Goal: Transaction & Acquisition: Purchase product/service

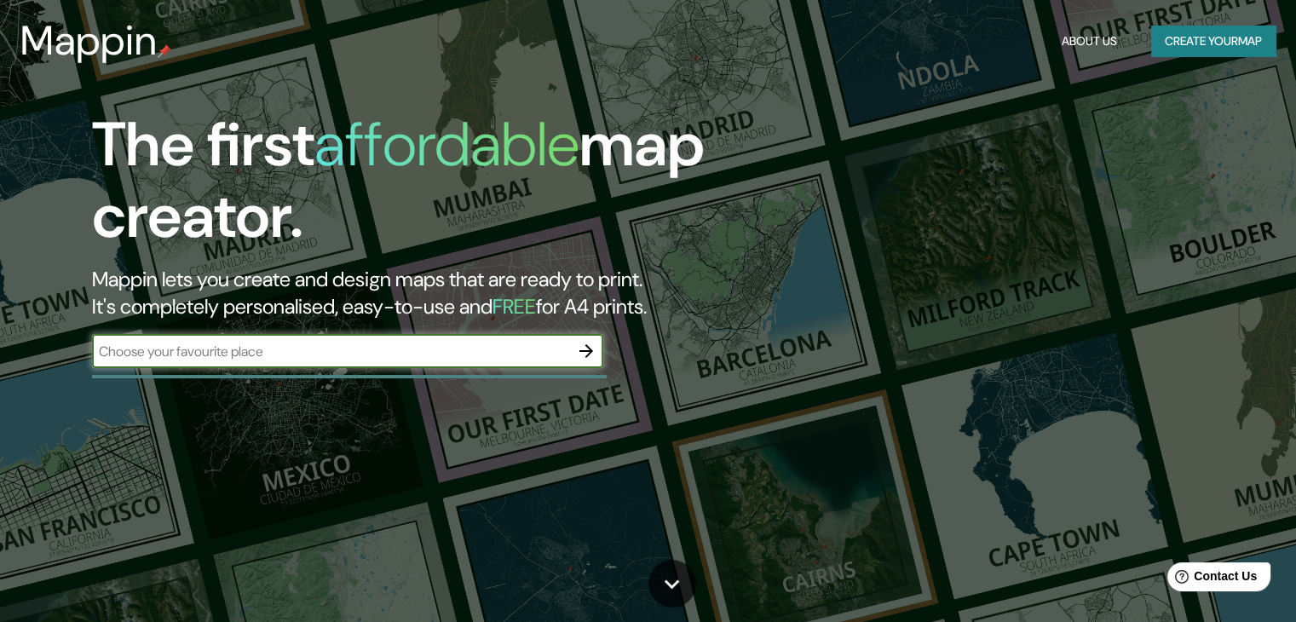
click at [314, 352] on input "text" at bounding box center [330, 352] width 477 height 20
type input "s"
type input "panajachel, [GEOGRAPHIC_DATA]"
click at [333, 355] on input "text" at bounding box center [330, 352] width 477 height 20
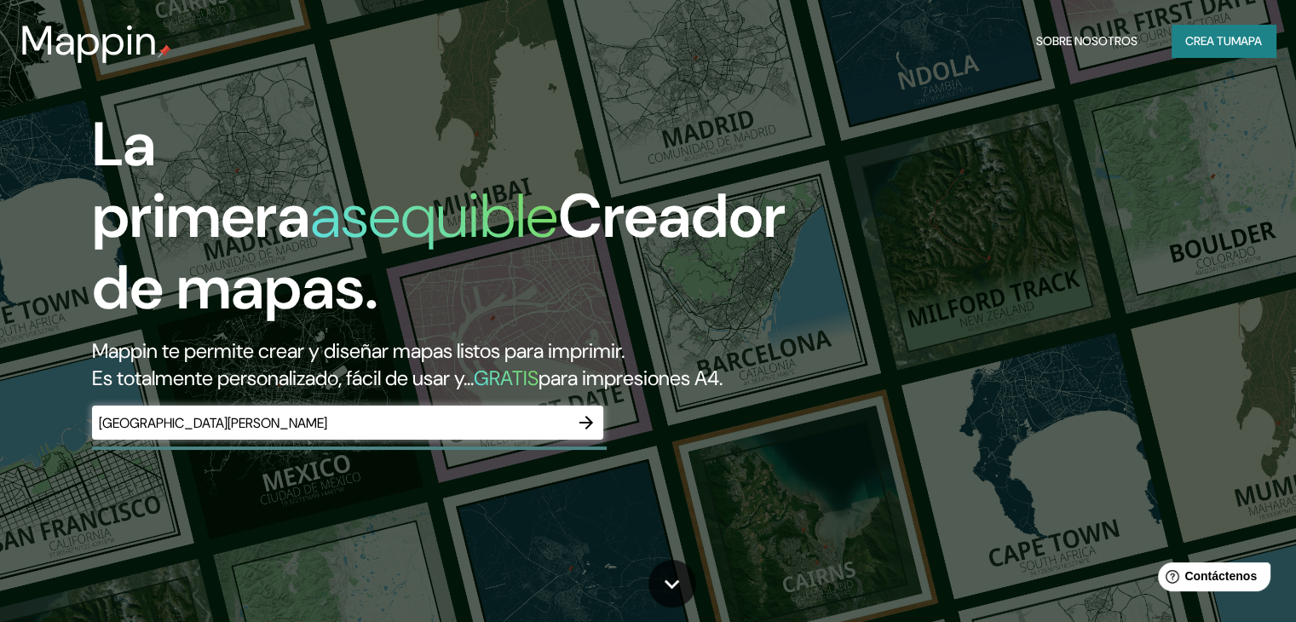
click at [296, 433] on input "[GEOGRAPHIC_DATA][PERSON_NAME]" at bounding box center [330, 423] width 477 height 20
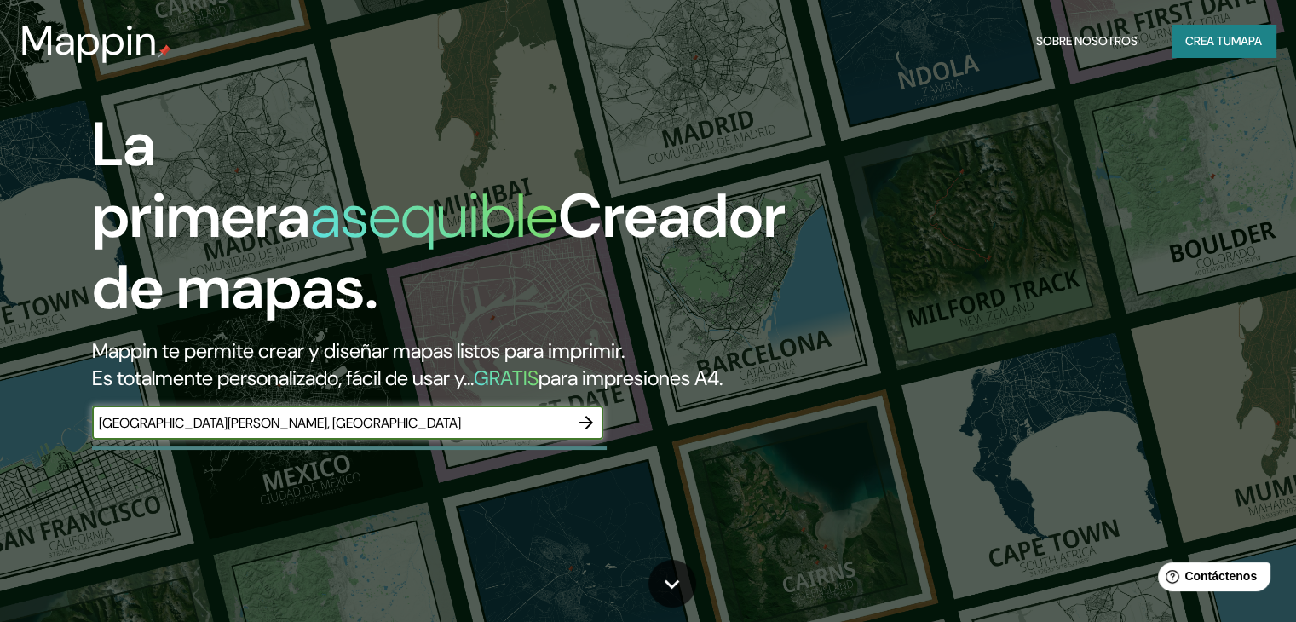
type input "[GEOGRAPHIC_DATA][PERSON_NAME], [GEOGRAPHIC_DATA]"
click at [1233, 38] on font "mapa" at bounding box center [1246, 40] width 31 height 15
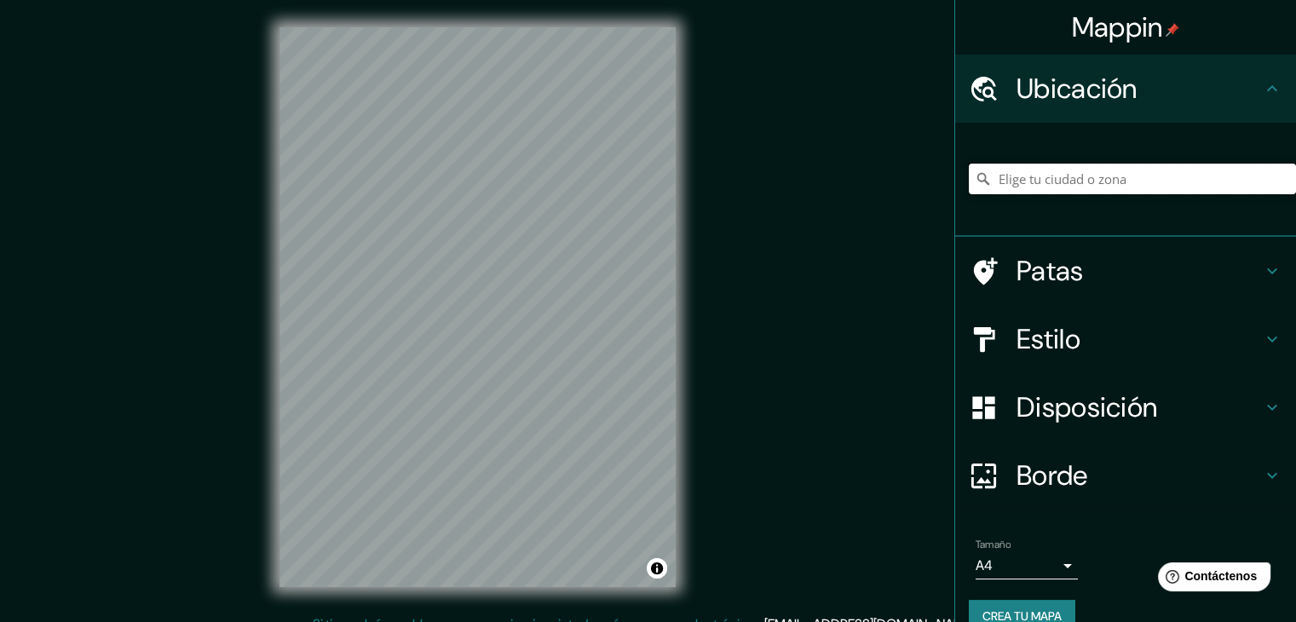
click at [1029, 181] on input "Elige tu ciudad o zona" at bounding box center [1131, 179] width 327 height 31
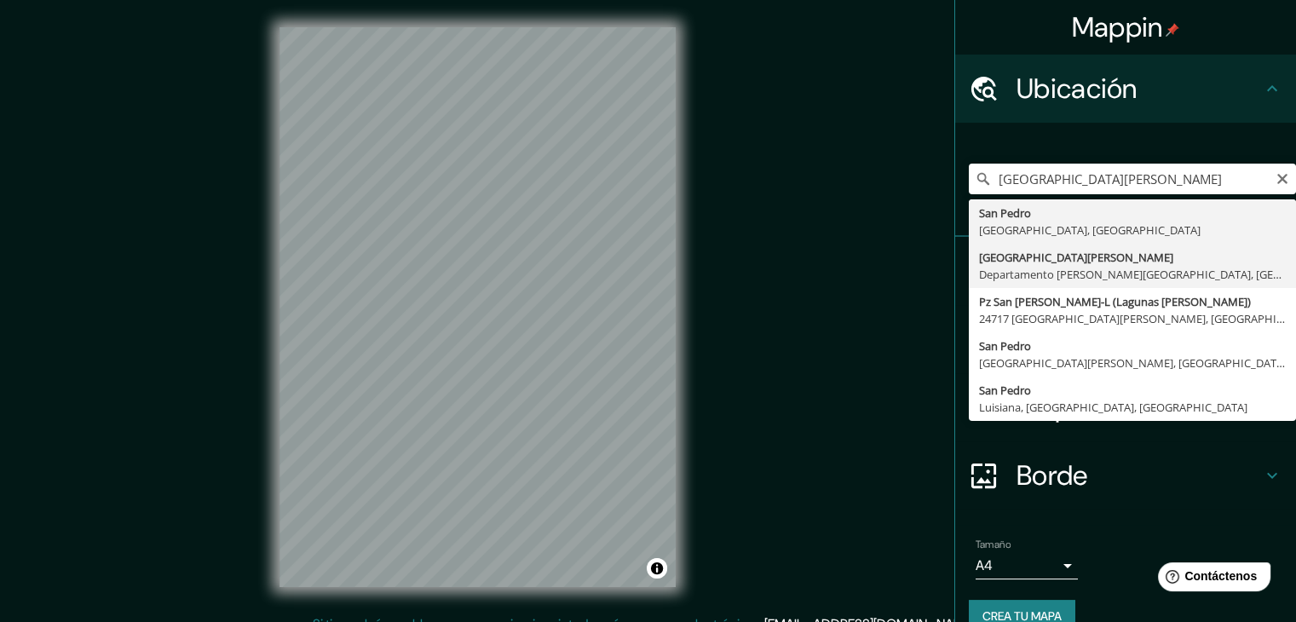
type input "San Pedro La Laguna, Departamento de Sololá, Guatemala"
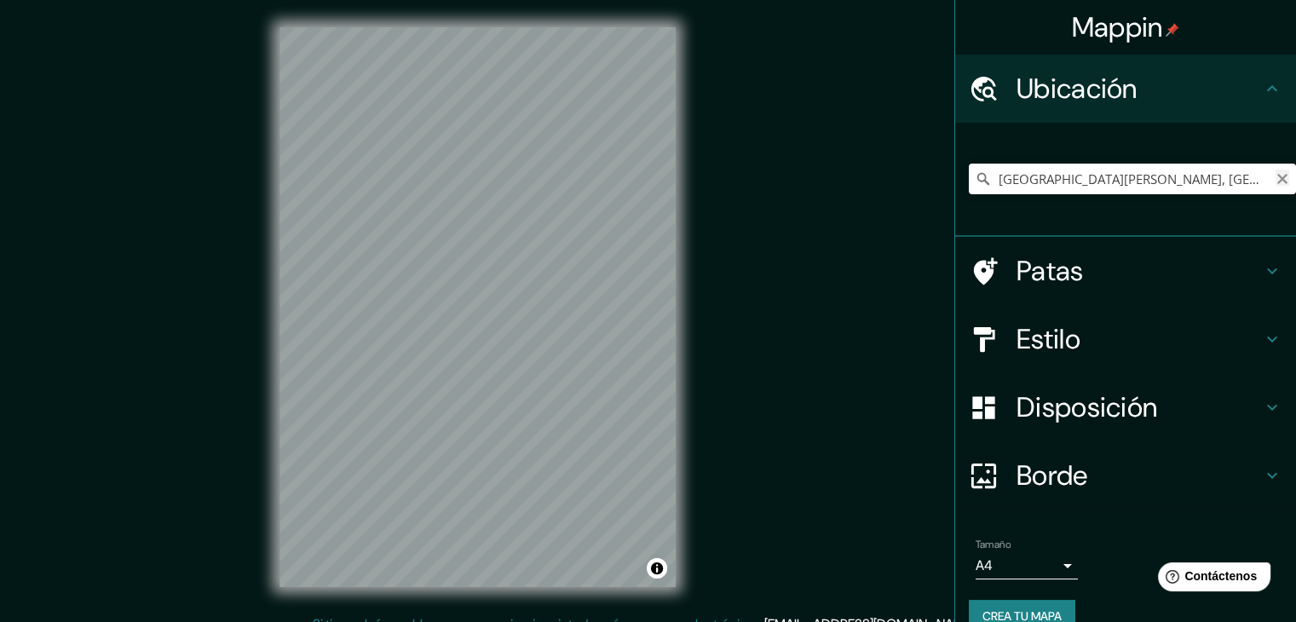
click at [1275, 178] on icon "Claro" at bounding box center [1282, 179] width 14 height 14
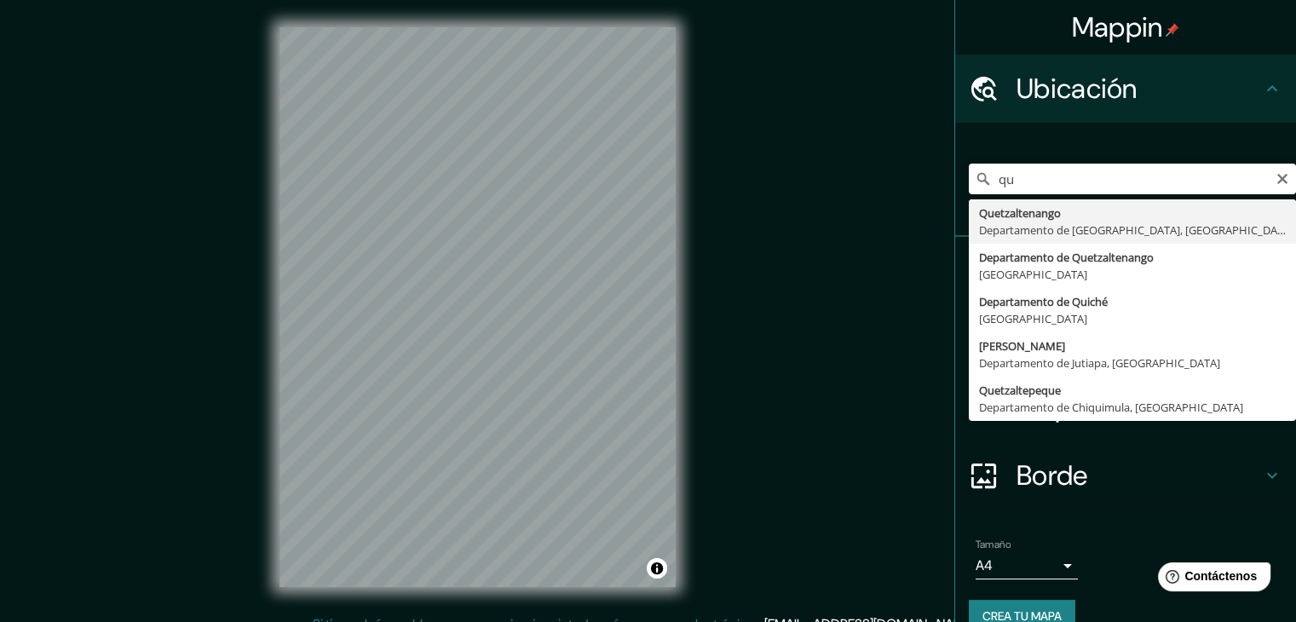
type input "Quetzaltenango, Departamento de Quetzaltenango, Guatemala"
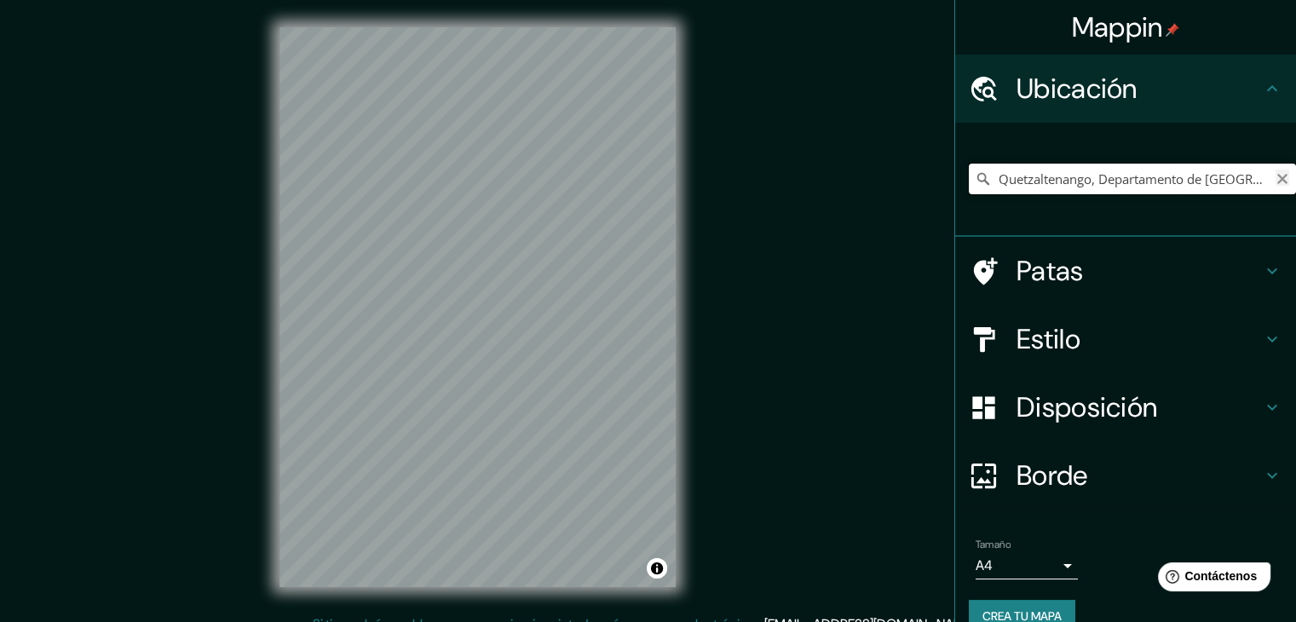
click at [1275, 178] on input "Quetzaltenango, Departamento de Quetzaltenango, Guatemala" at bounding box center [1131, 179] width 327 height 31
click at [1277, 181] on icon "Claro" at bounding box center [1282, 179] width 10 height 10
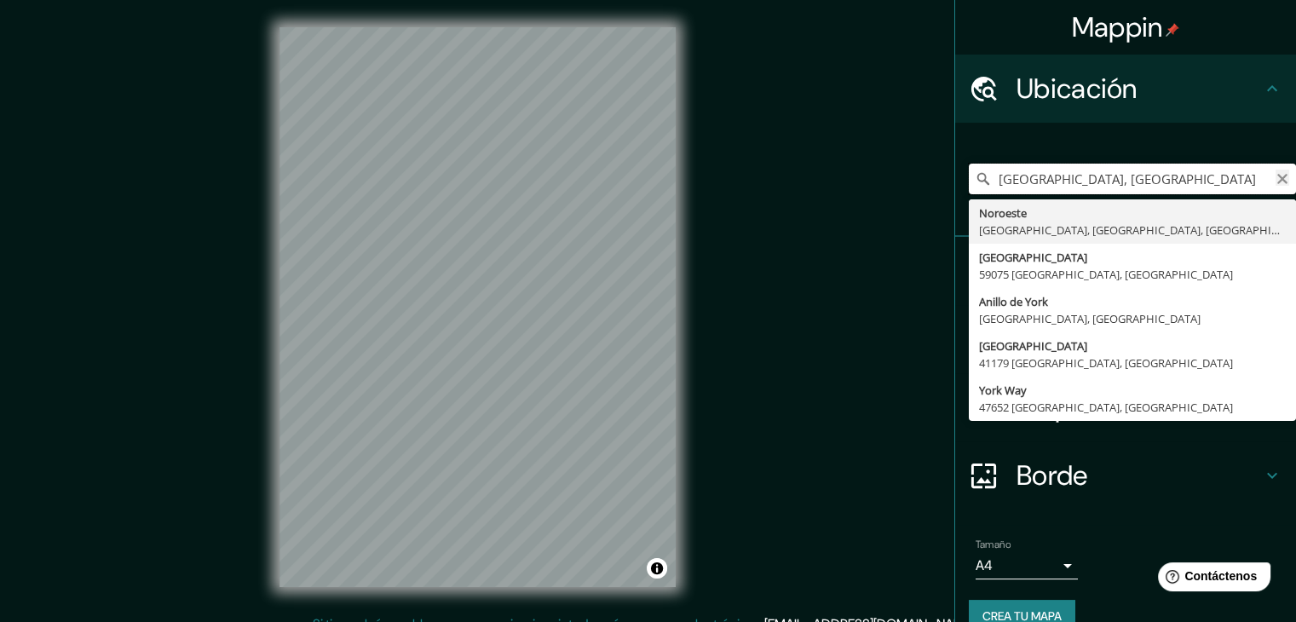
type input "Renania del Norte-Westfalia, Alemania"
click at [1277, 180] on icon "Claro" at bounding box center [1282, 179] width 10 height 10
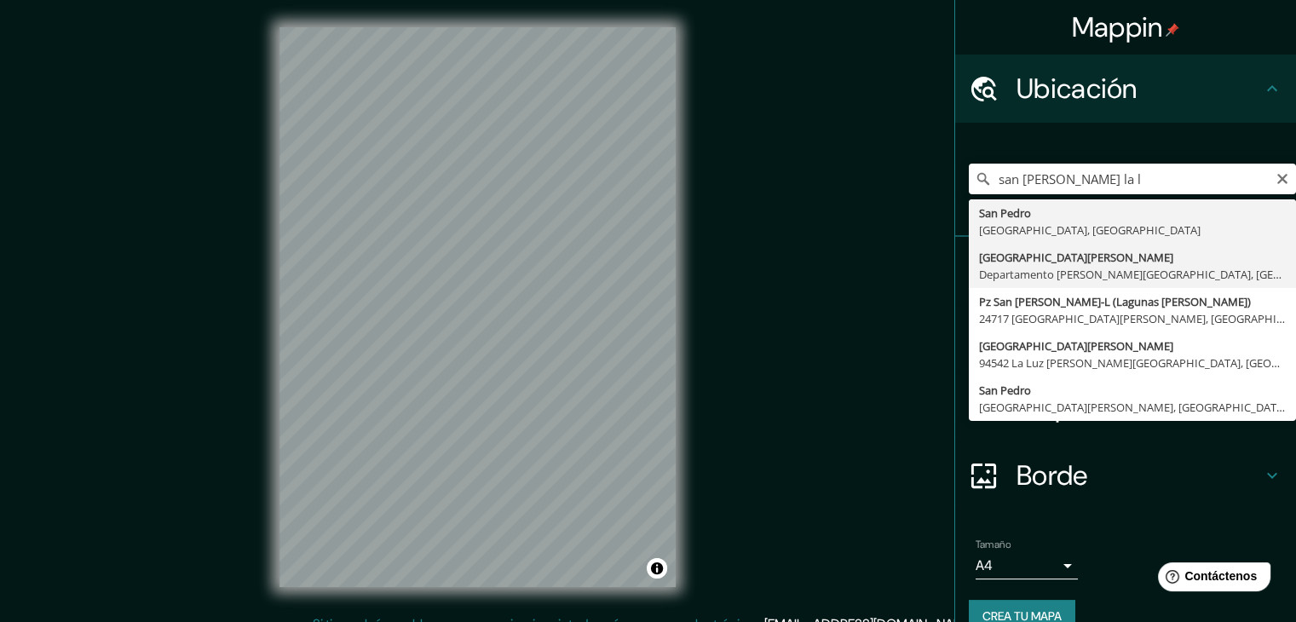
type input "San Pedro La Laguna, Departamento de Sololá, Guatemala"
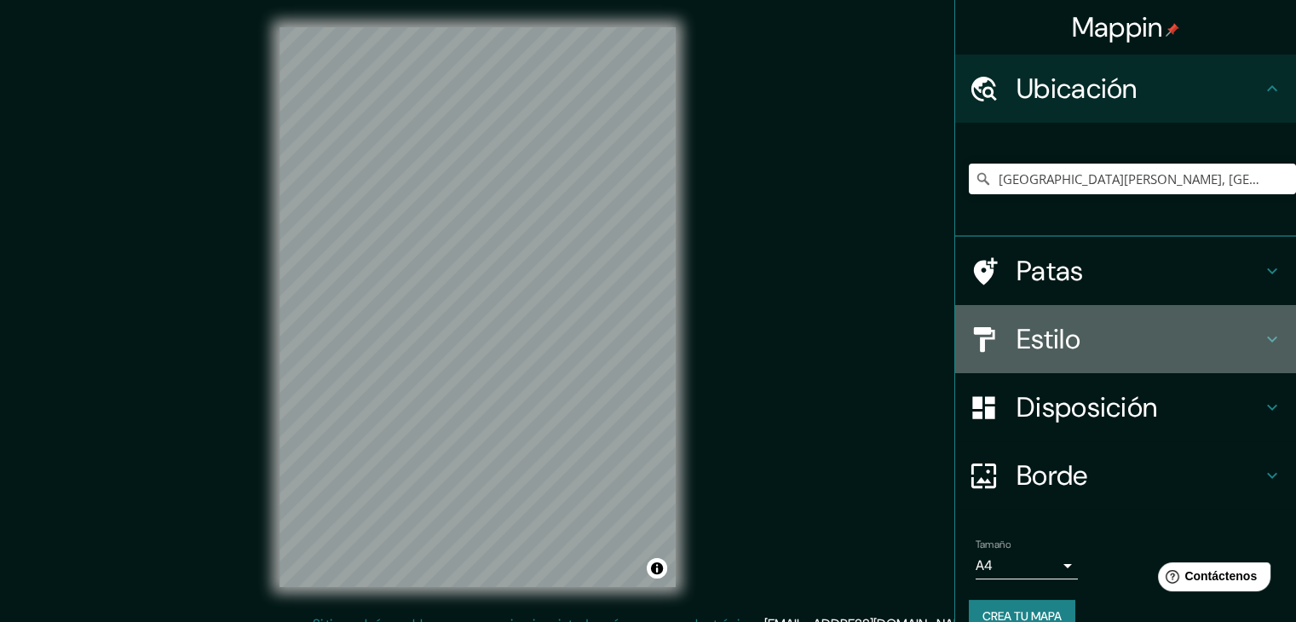
click at [1105, 336] on h4 "Estilo" at bounding box center [1138, 339] width 245 height 34
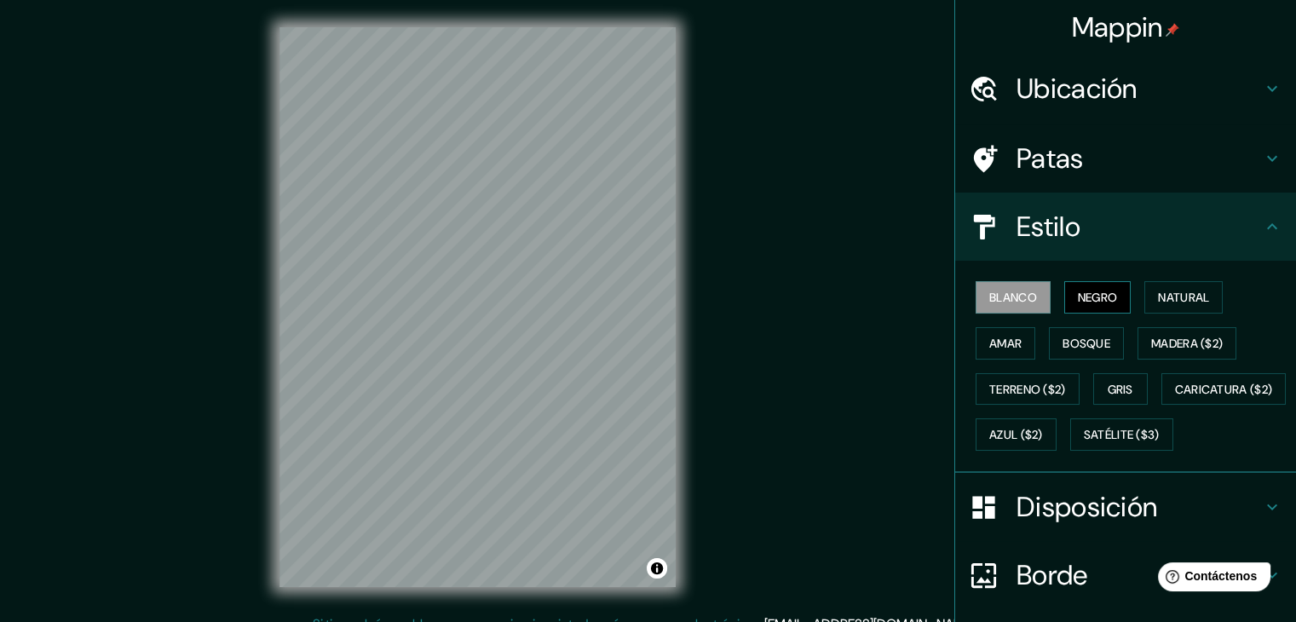
click at [1091, 294] on font "Negro" at bounding box center [1097, 297] width 40 height 15
click at [995, 299] on font "Blanco" at bounding box center [1013, 297] width 48 height 15
click at [998, 348] on font "Amar" at bounding box center [1005, 343] width 32 height 15
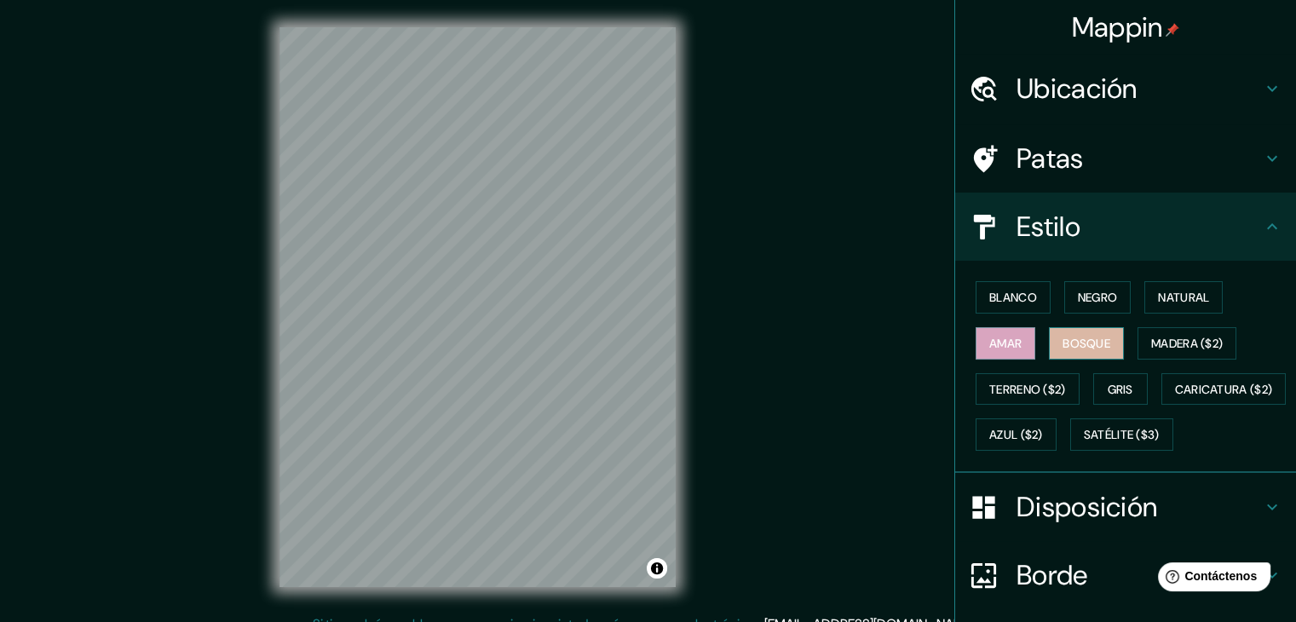
click at [1085, 346] on font "Bosque" at bounding box center [1086, 343] width 48 height 15
click at [1169, 296] on font "Natural" at bounding box center [1183, 297] width 51 height 15
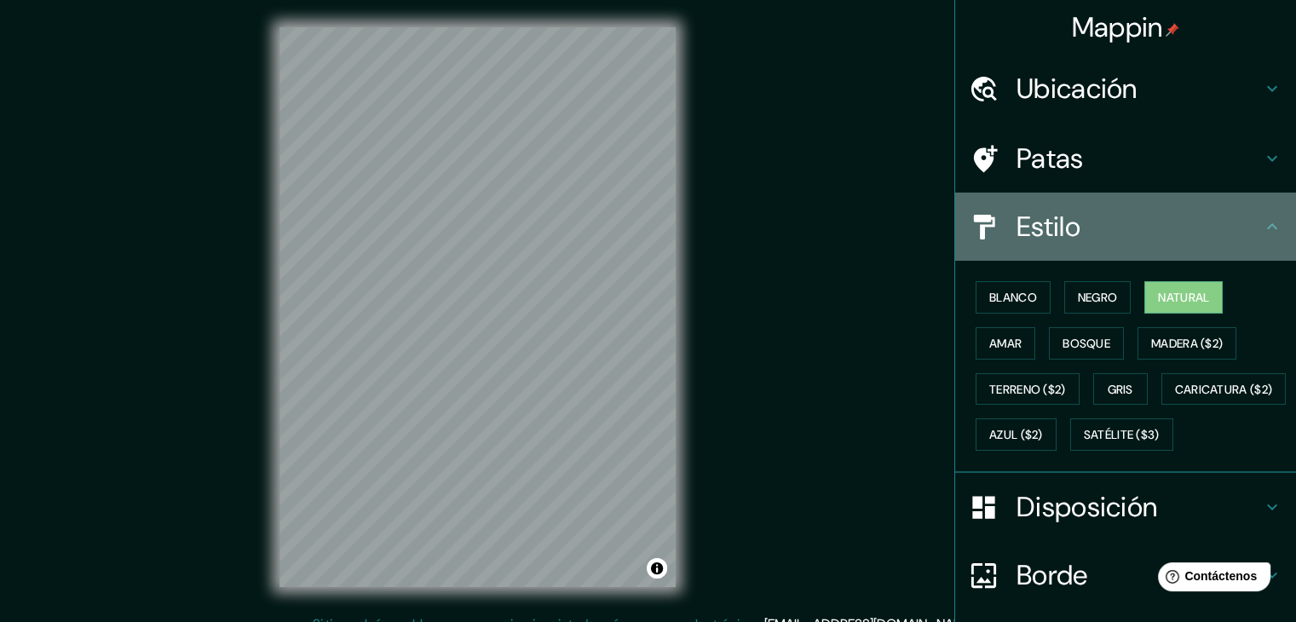
click at [1141, 225] on h4 "Estilo" at bounding box center [1138, 227] width 245 height 34
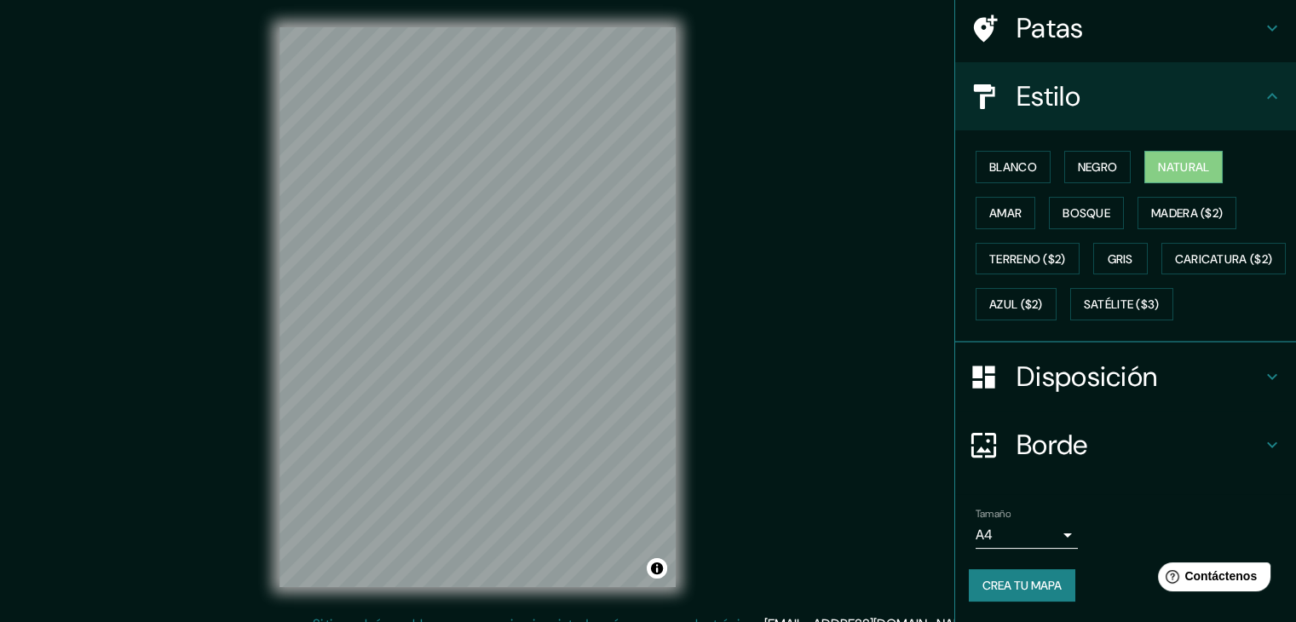
click at [1095, 376] on font "Disposición" at bounding box center [1086, 377] width 141 height 36
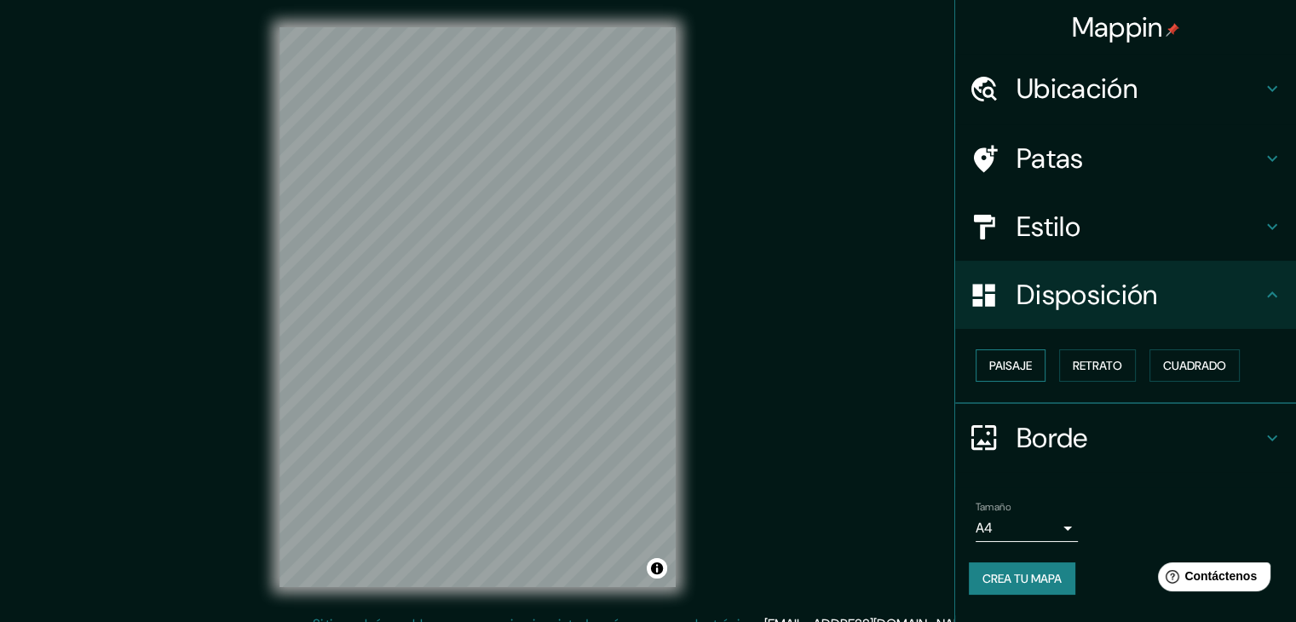
click at [1019, 368] on font "Paisaje" at bounding box center [1010, 365] width 43 height 15
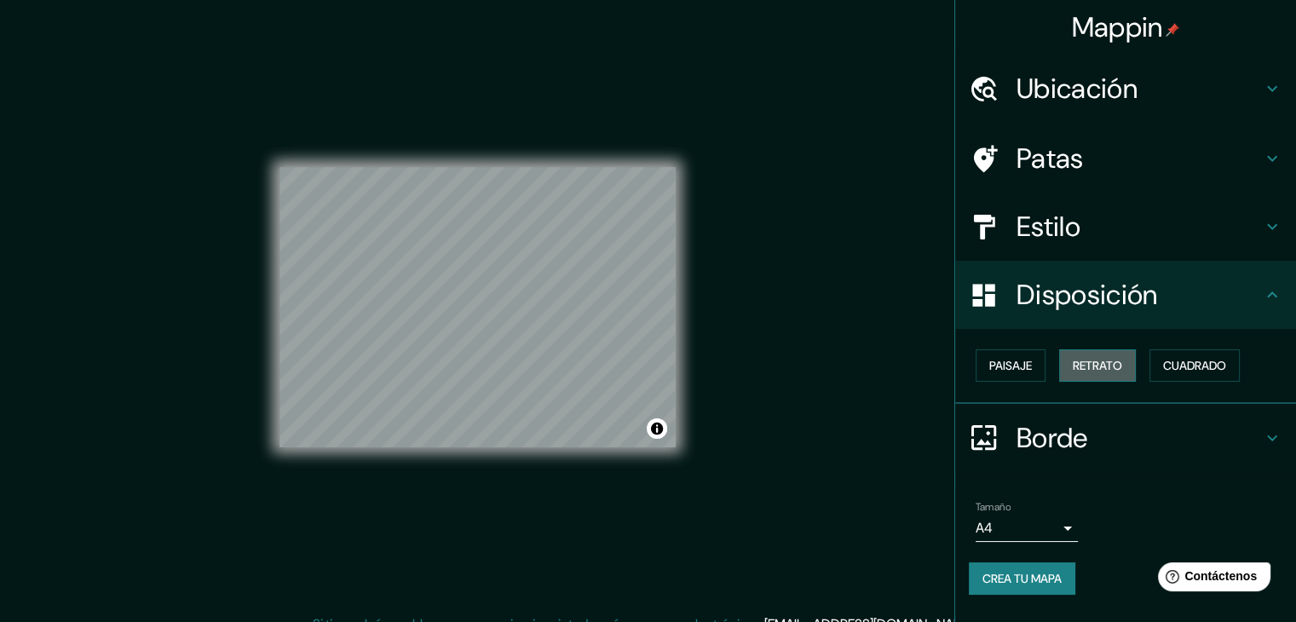
click at [1116, 362] on font "Retrato" at bounding box center [1096, 365] width 49 height 15
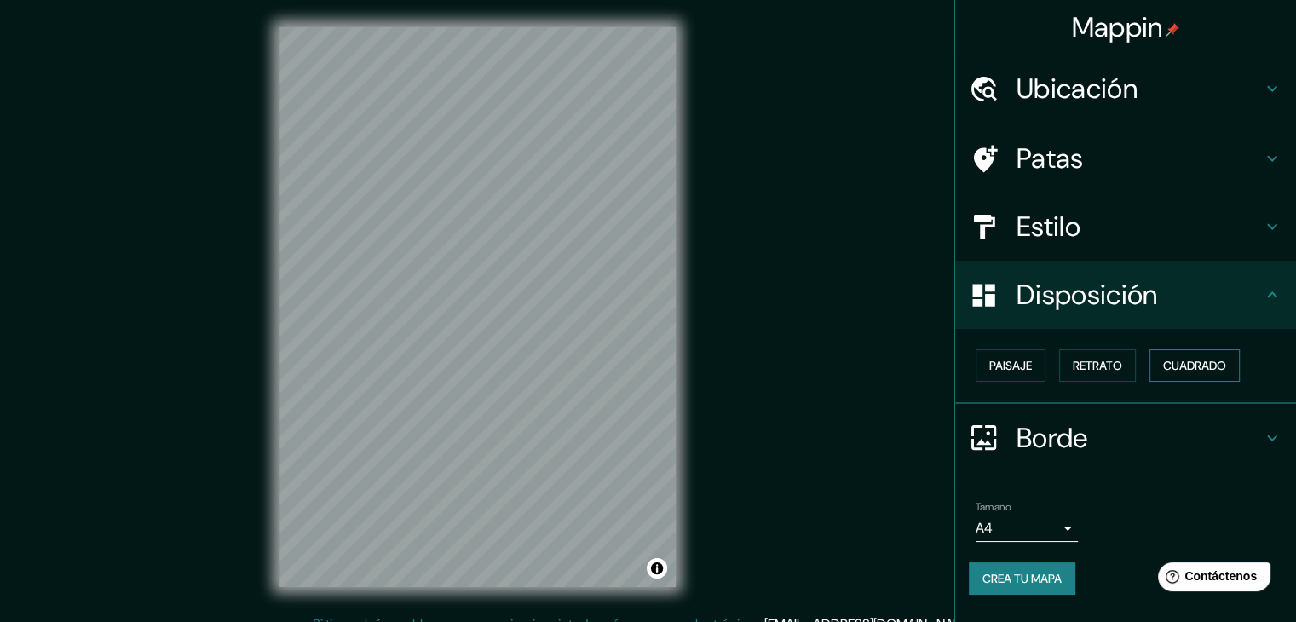
click at [1201, 358] on font "Cuadrado" at bounding box center [1194, 365] width 63 height 15
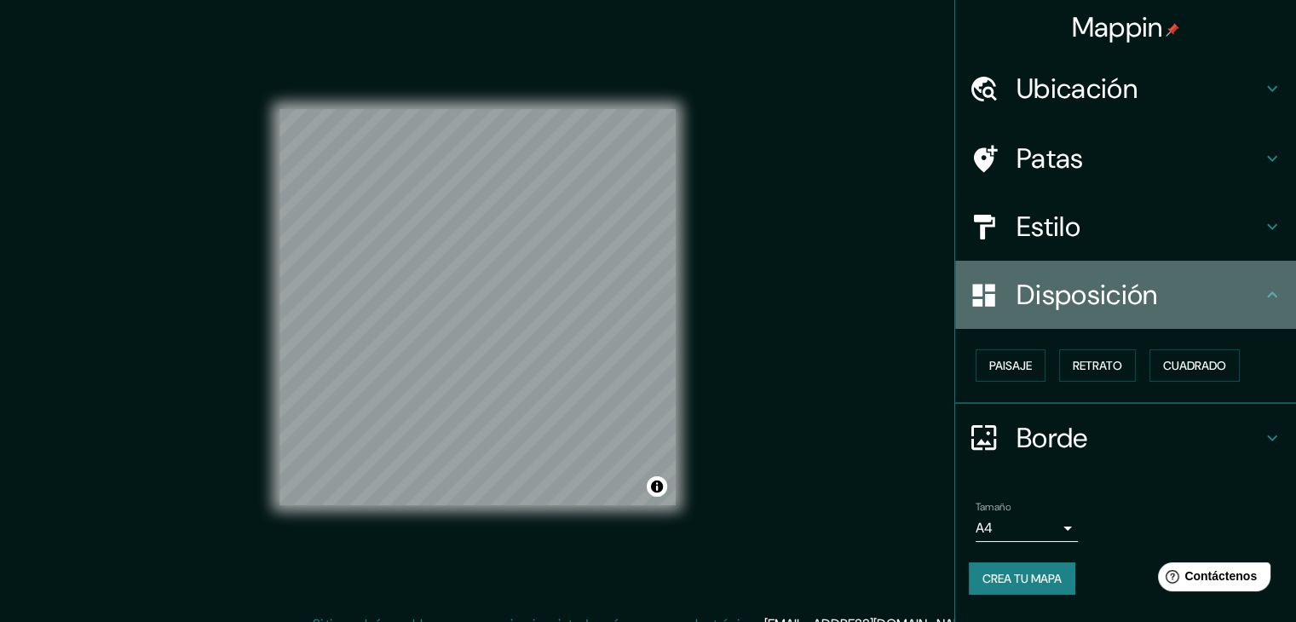
click at [1135, 299] on font "Disposición" at bounding box center [1086, 295] width 141 height 36
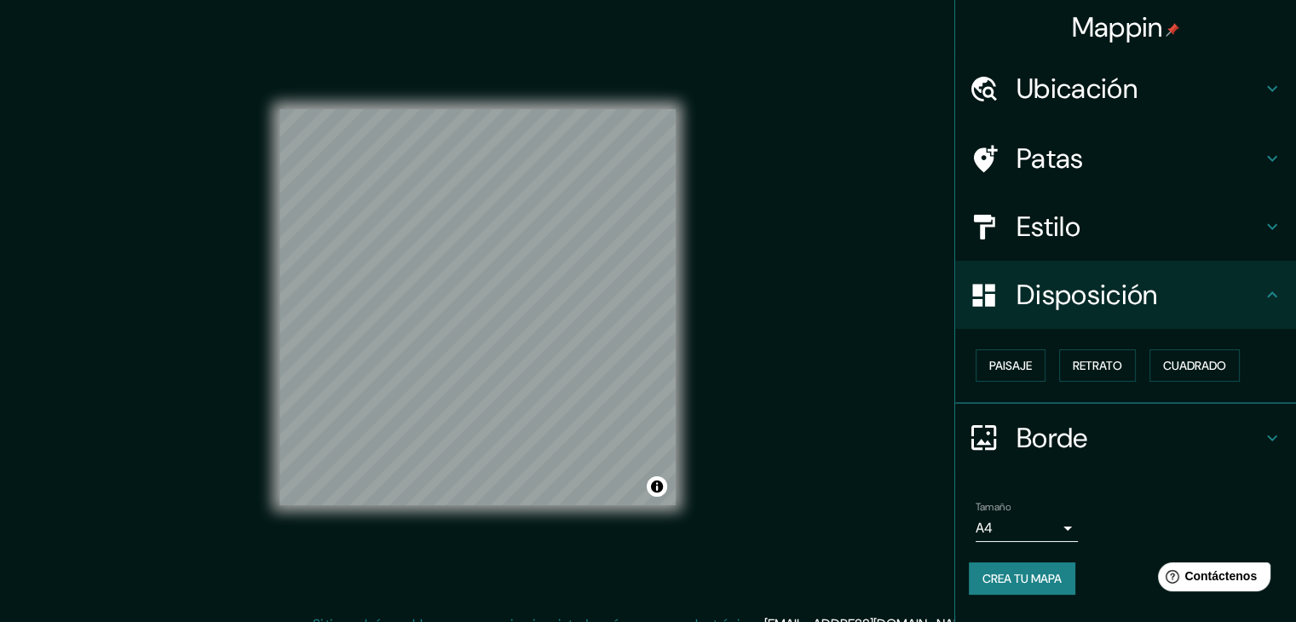
click at [1201, 155] on h4 "Patas" at bounding box center [1138, 158] width 245 height 34
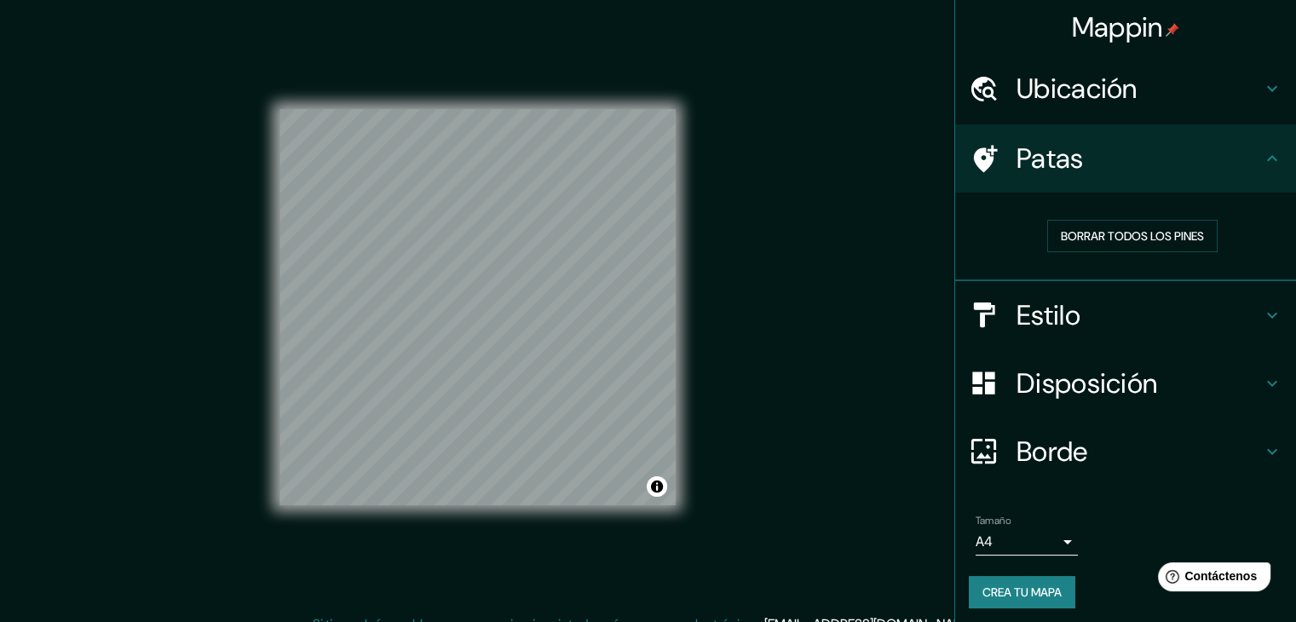
click at [1201, 155] on h4 "Patas" at bounding box center [1138, 158] width 245 height 34
click at [1135, 308] on h4 "Estilo" at bounding box center [1138, 315] width 245 height 34
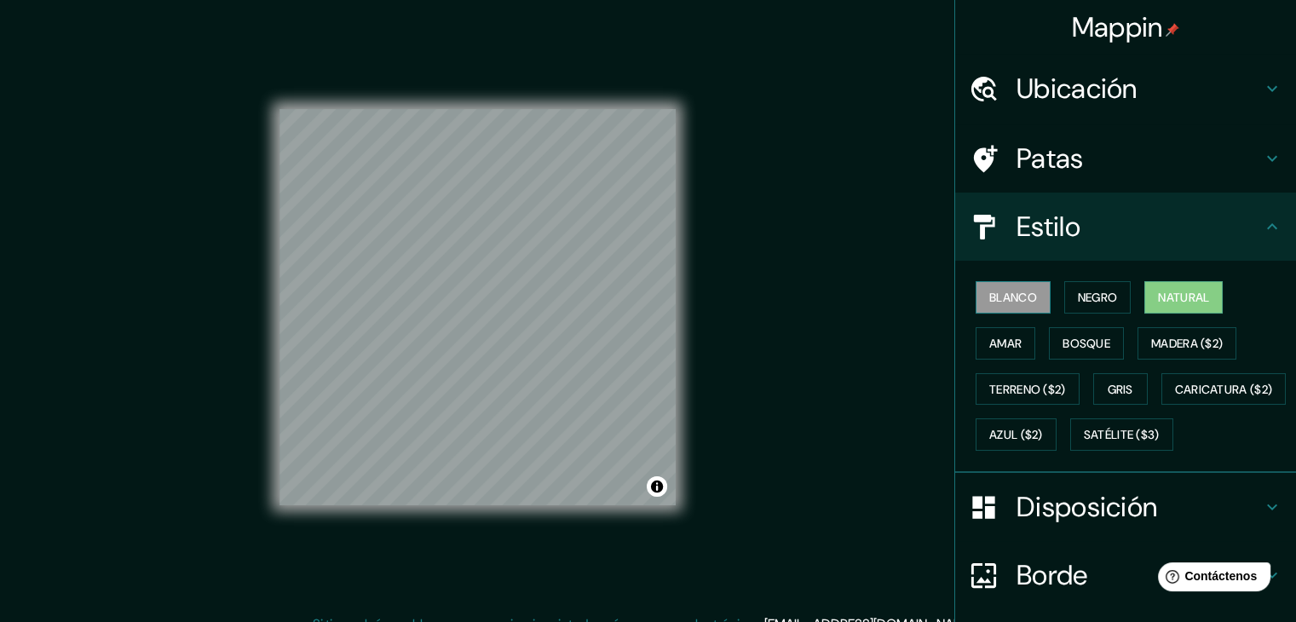
click at [975, 306] on button "Blanco" at bounding box center [1012, 297] width 75 height 32
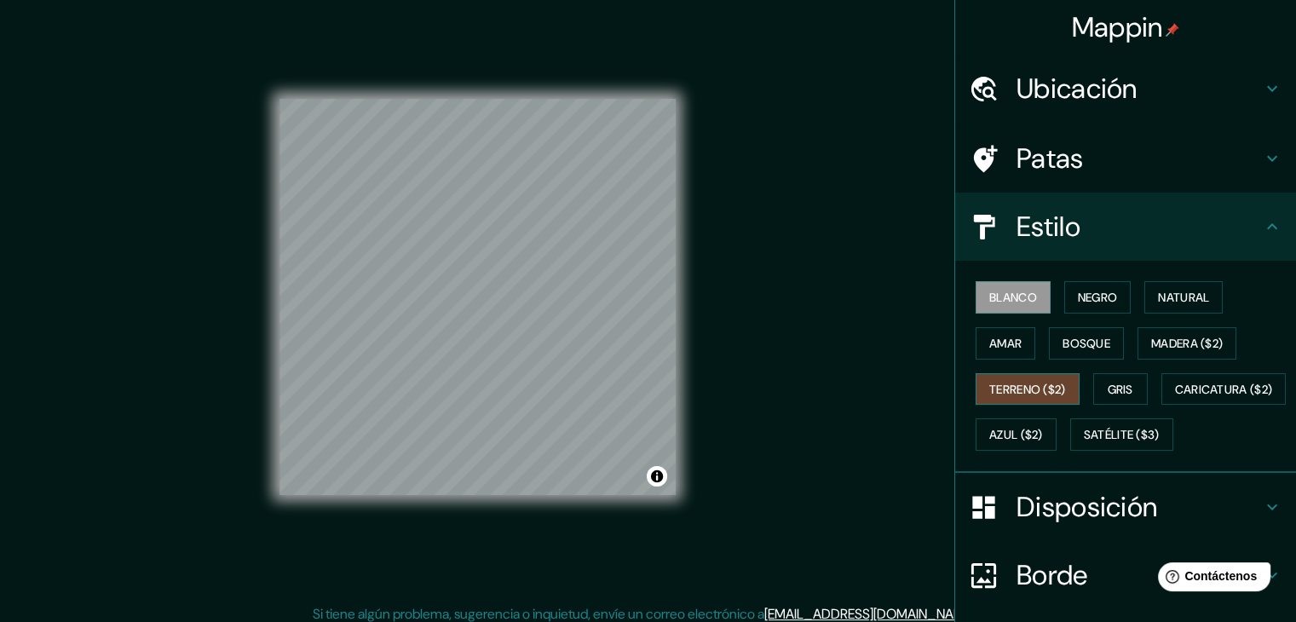
scroll to position [20, 0]
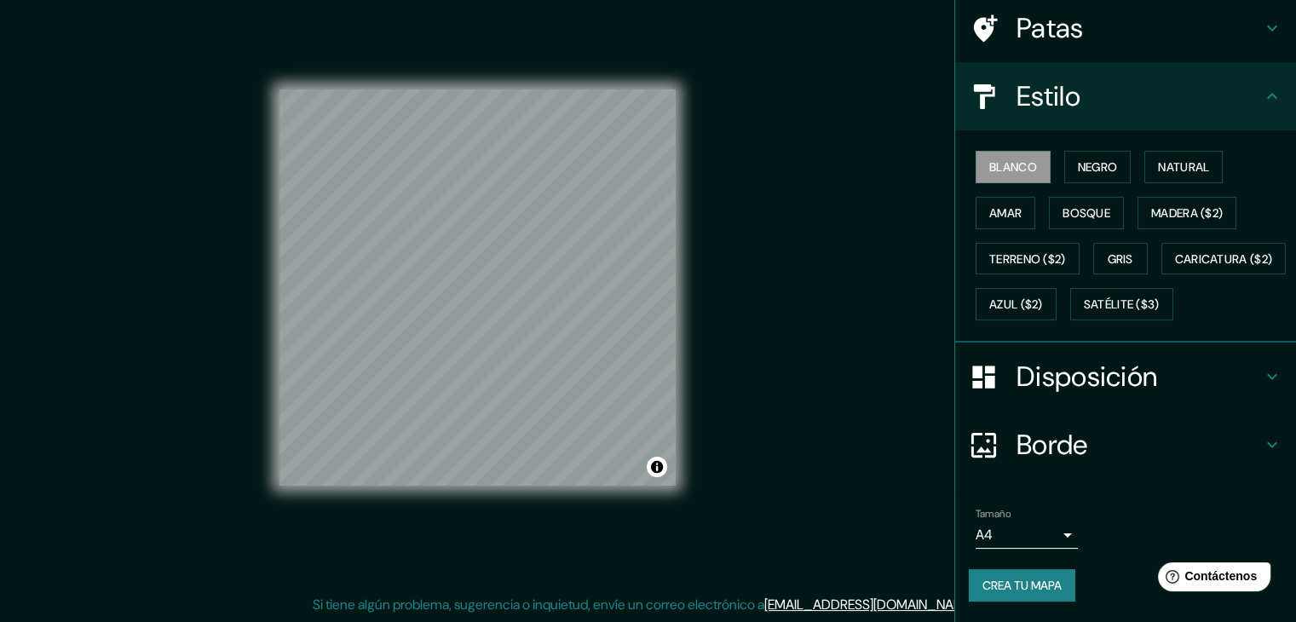
click at [1054, 451] on font "Borde" at bounding box center [1052, 445] width 72 height 36
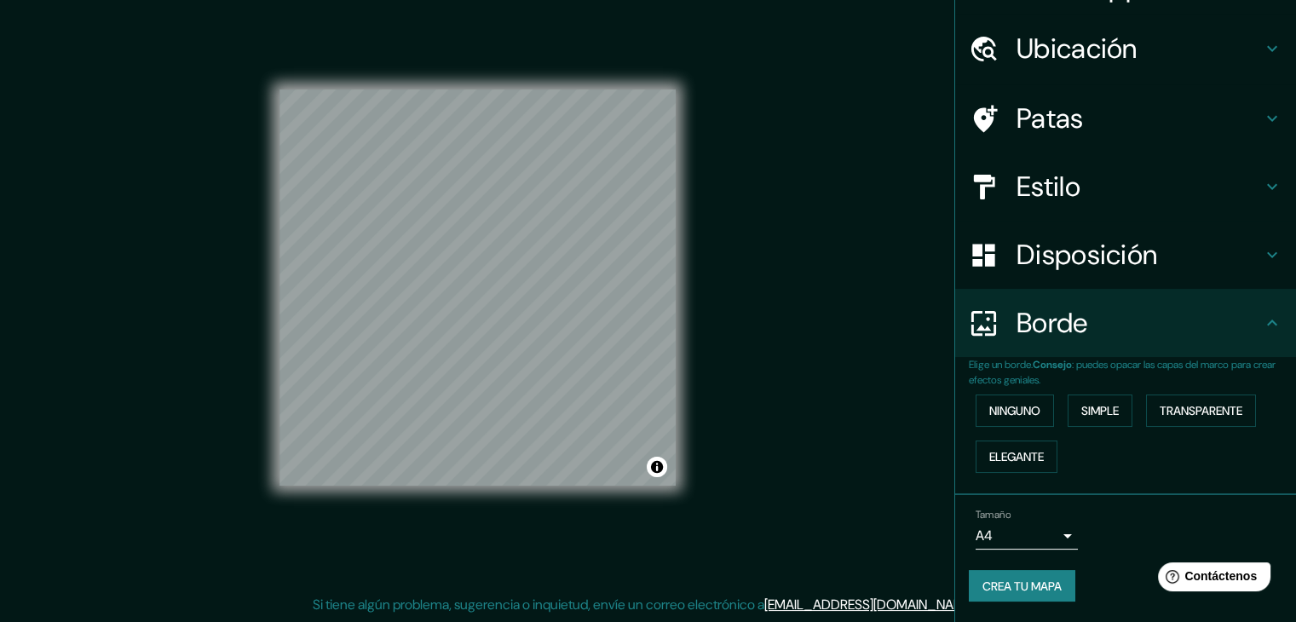
scroll to position [38, 0]
click at [1005, 401] on font "Ninguno" at bounding box center [1014, 412] width 51 height 22
click at [1100, 406] on font "Simple" at bounding box center [1099, 412] width 37 height 15
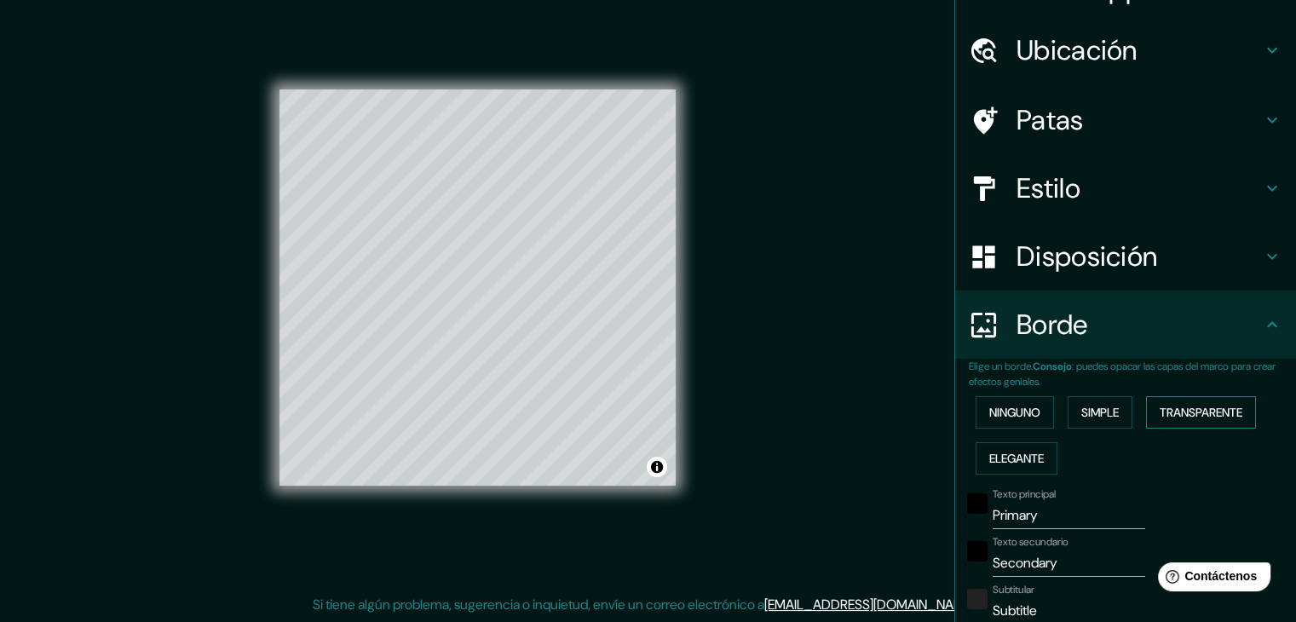
click at [1195, 401] on font "Transparente" at bounding box center [1200, 412] width 83 height 22
click at [1012, 465] on font "Elegante" at bounding box center [1016, 458] width 55 height 22
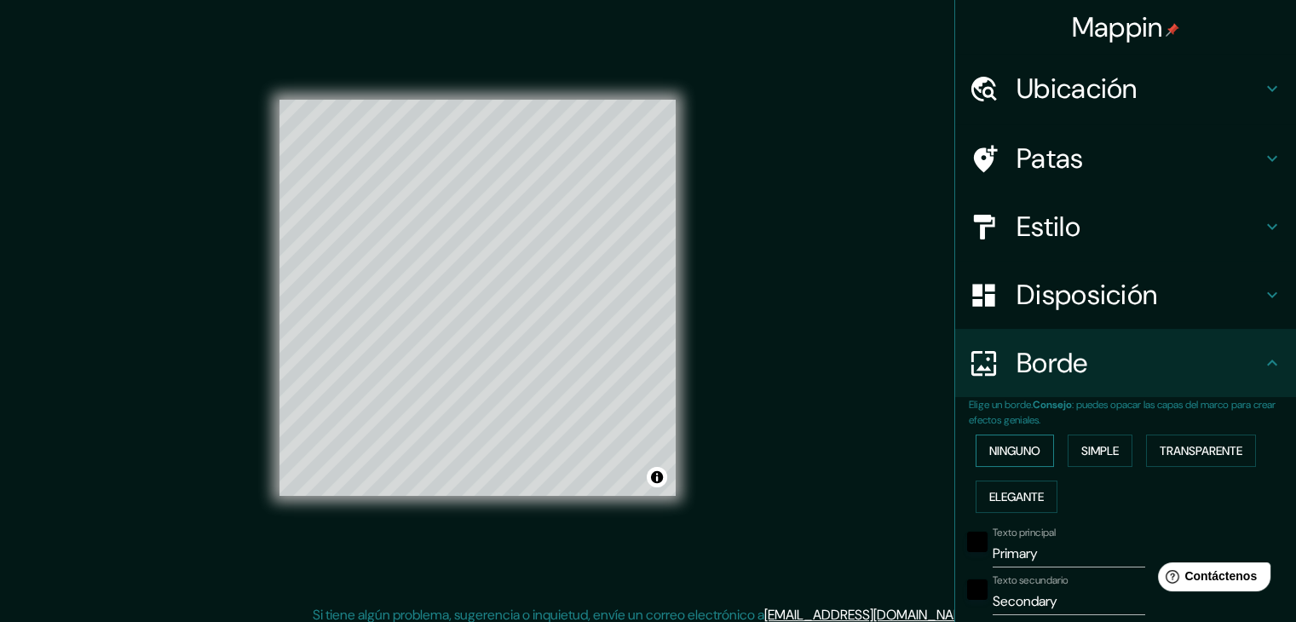
scroll to position [0, 0]
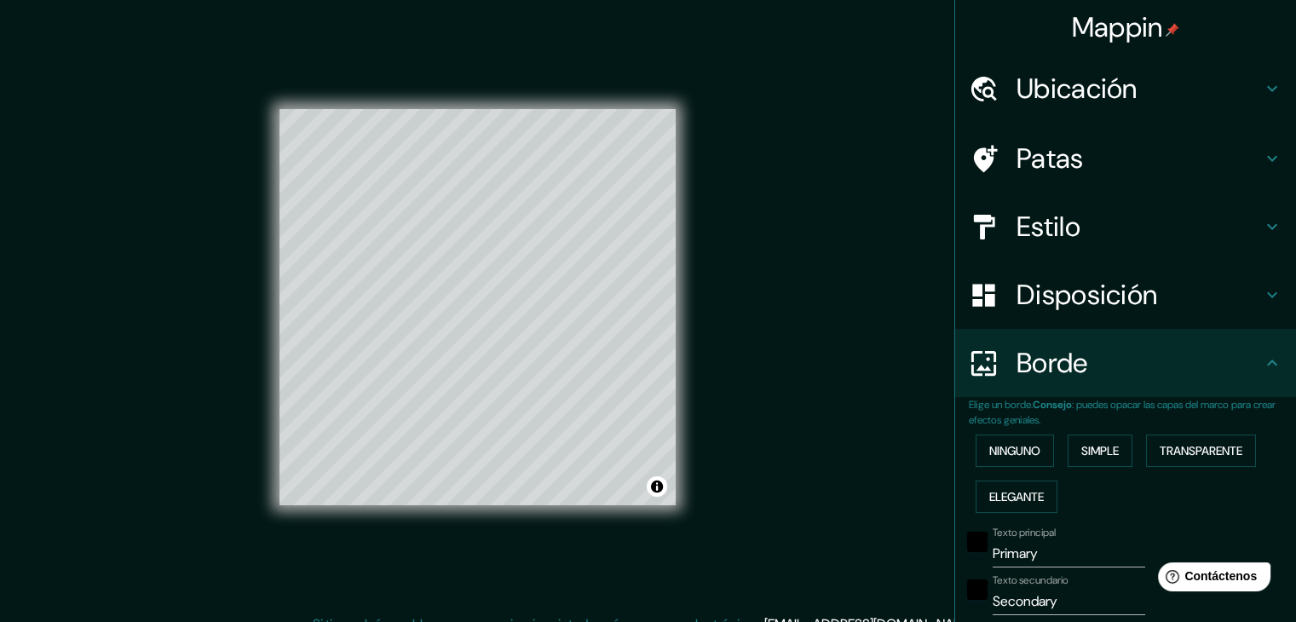
click at [1100, 227] on h4 "Estilo" at bounding box center [1138, 227] width 245 height 34
type input "37"
type input "19"
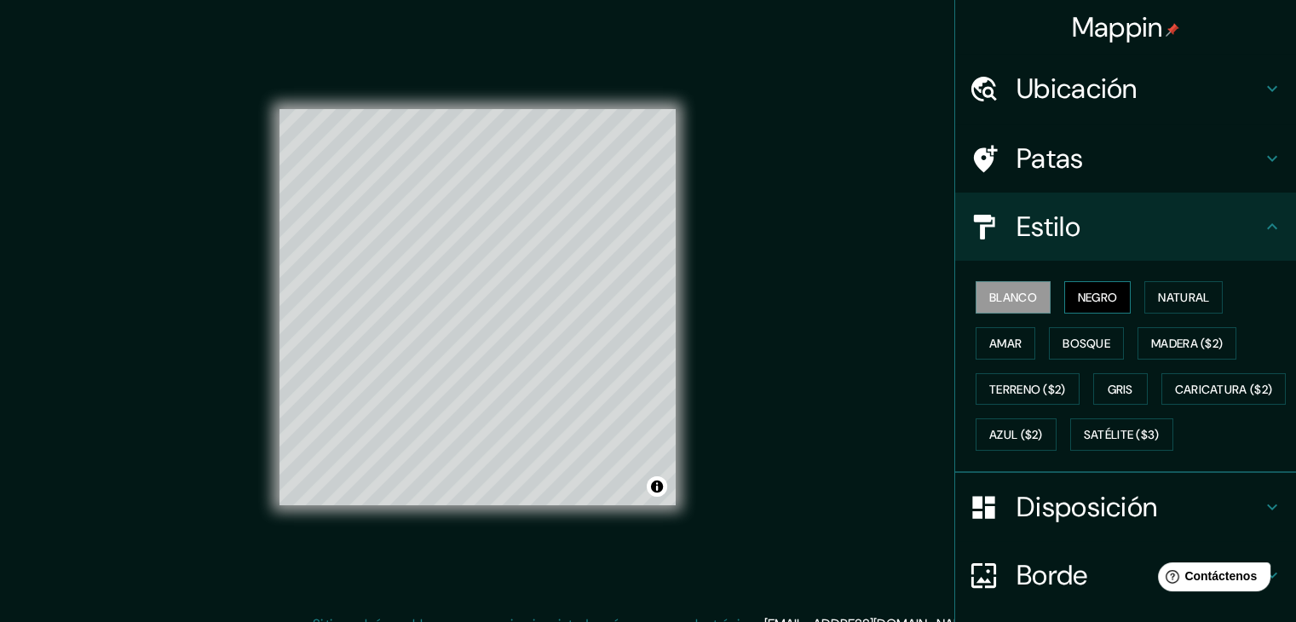
click at [1089, 290] on font "Negro" at bounding box center [1097, 297] width 40 height 15
click at [1216, 300] on div "Blanco Negro Natural Amar Bosque Madera ($2) Terreno ($2) Gris Caricatura ($2) …" at bounding box center [1131, 365] width 327 height 183
click at [1161, 307] on button "Natural" at bounding box center [1183, 297] width 78 height 32
click at [1077, 296] on font "Negro" at bounding box center [1097, 297] width 40 height 15
click at [975, 299] on button "Blanco" at bounding box center [1012, 297] width 75 height 32
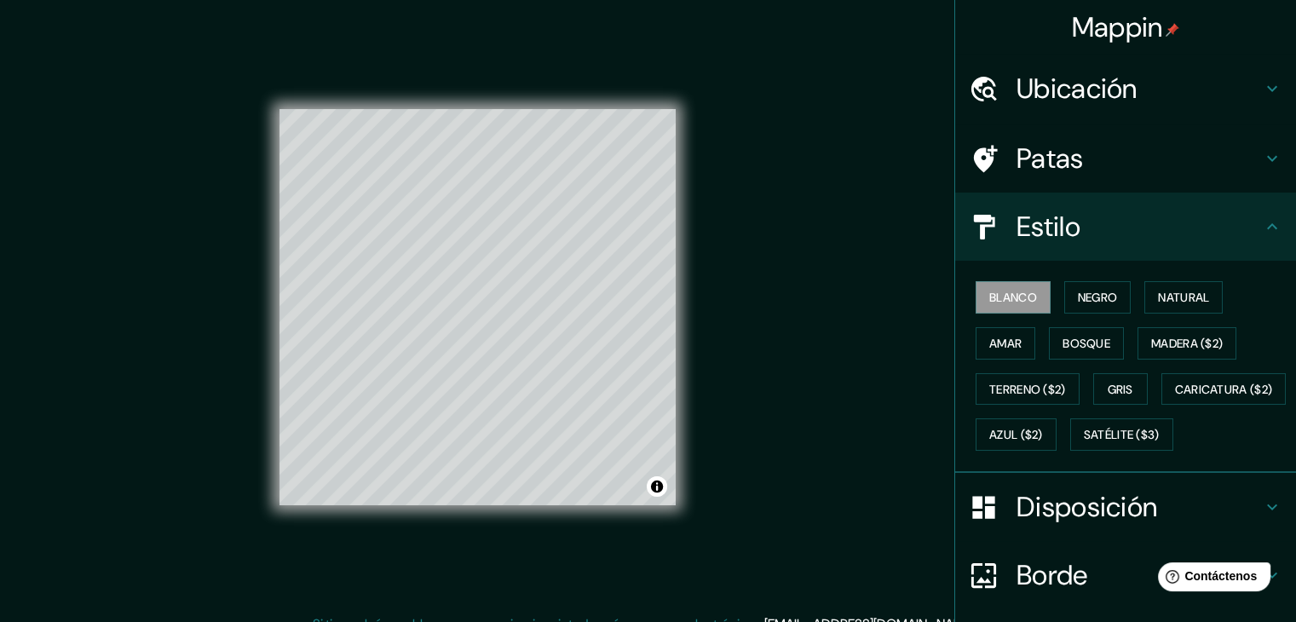
click at [1099, 238] on h4 "Estilo" at bounding box center [1138, 227] width 245 height 34
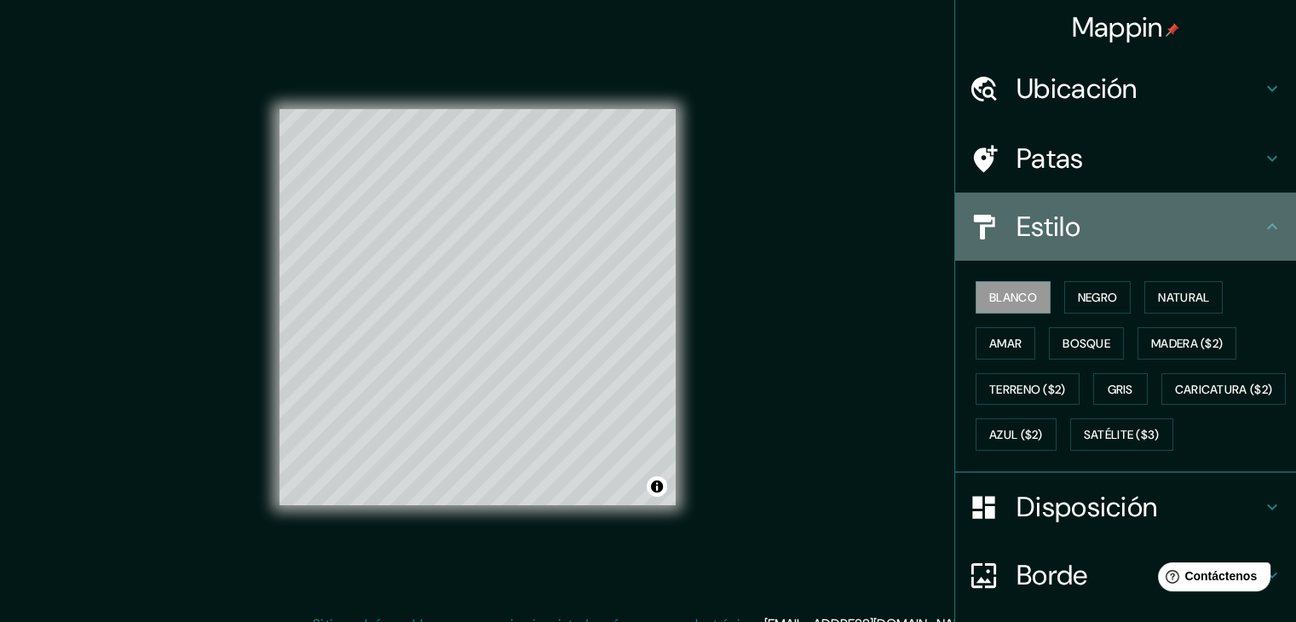
click at [1266, 228] on icon at bounding box center [1271, 226] width 20 height 20
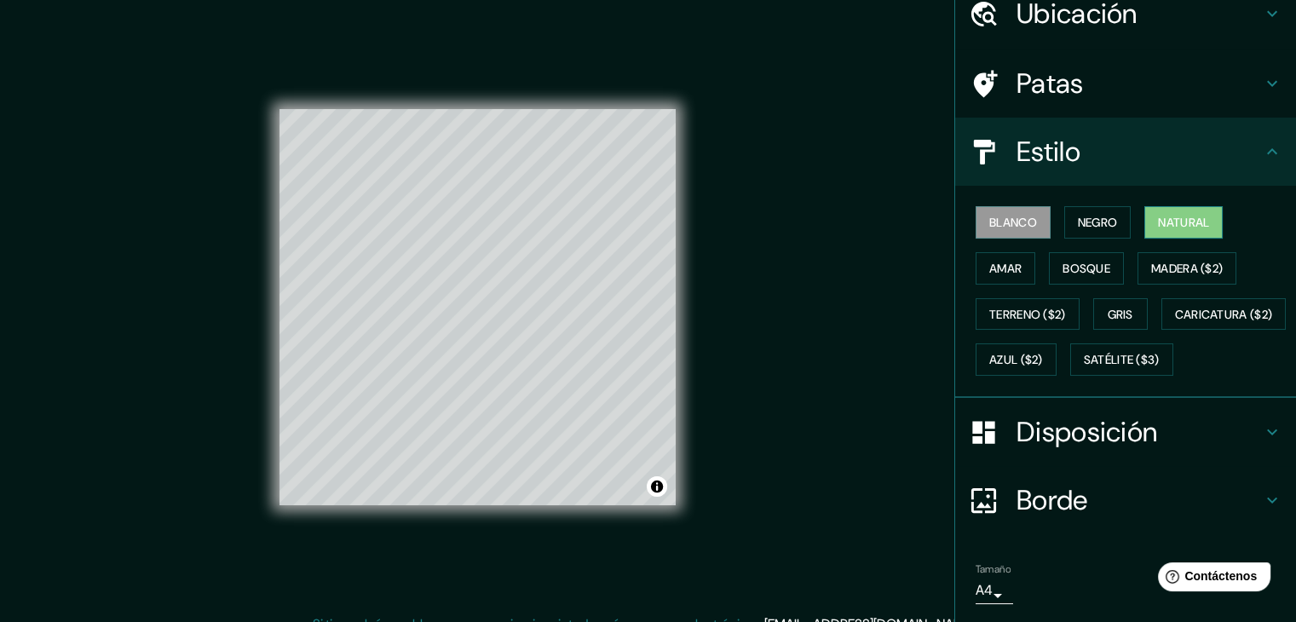
scroll to position [172, 0]
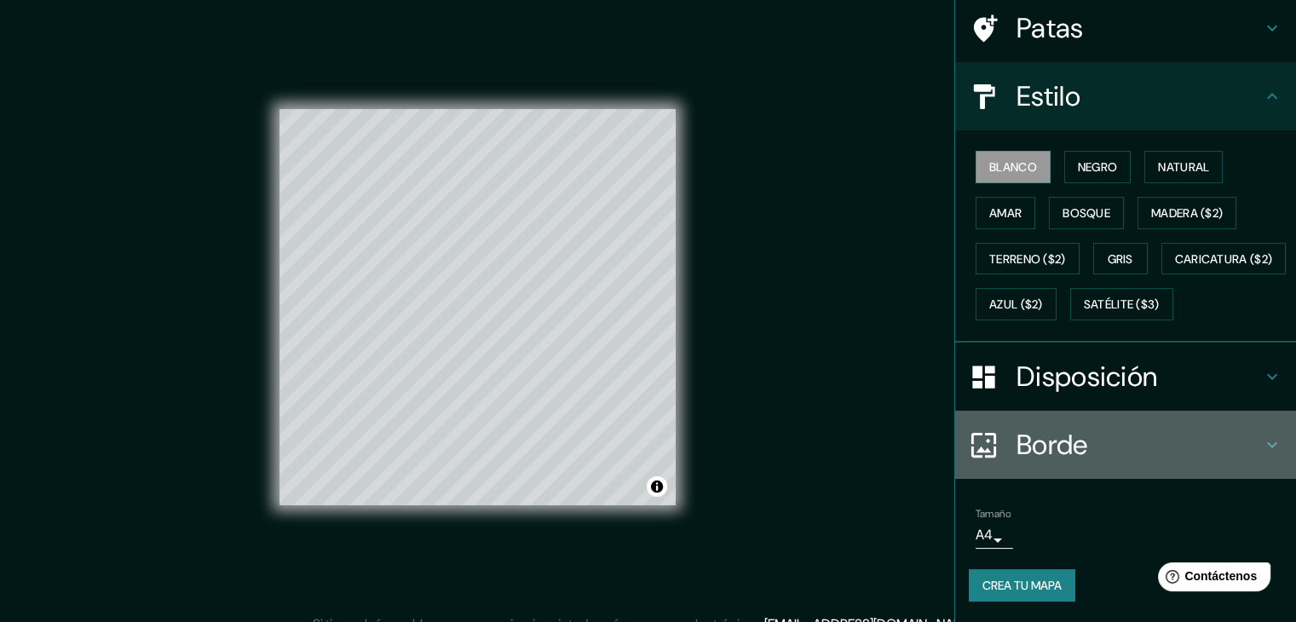
click at [1261, 446] on icon at bounding box center [1271, 444] width 20 height 20
type input "37"
type input "19"
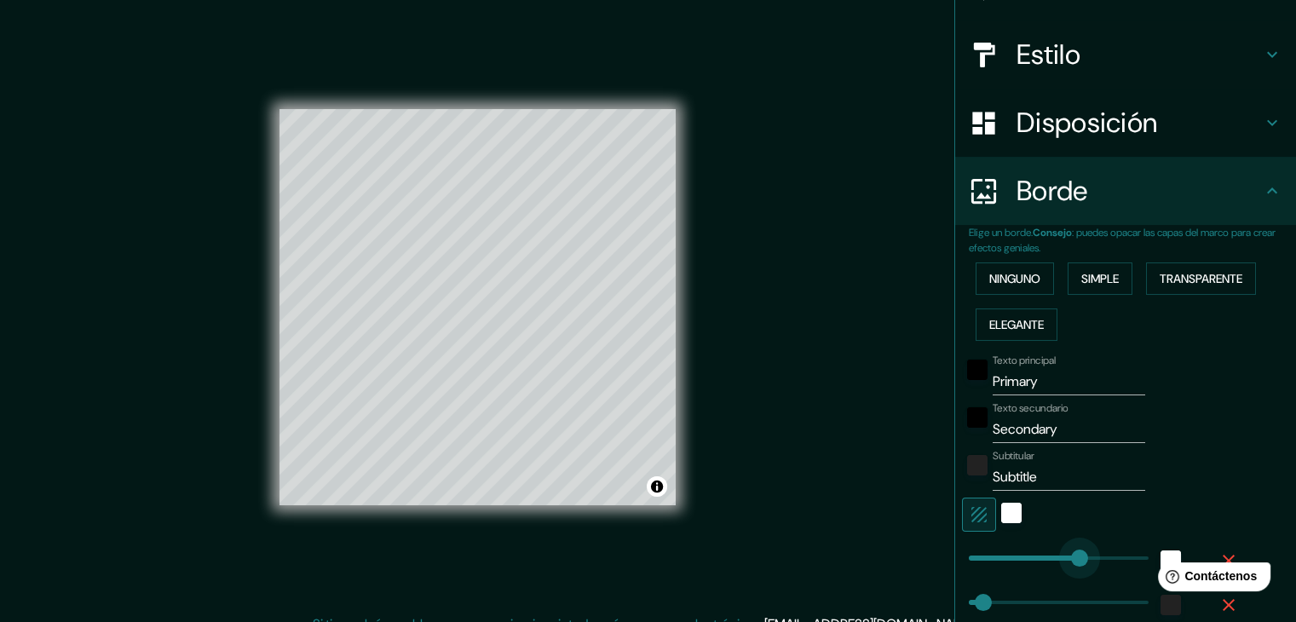
type input "310"
drag, startPoint x: 1043, startPoint y: 551, endPoint x: 1075, endPoint y: 550, distance: 31.5
type input "37"
type input "19"
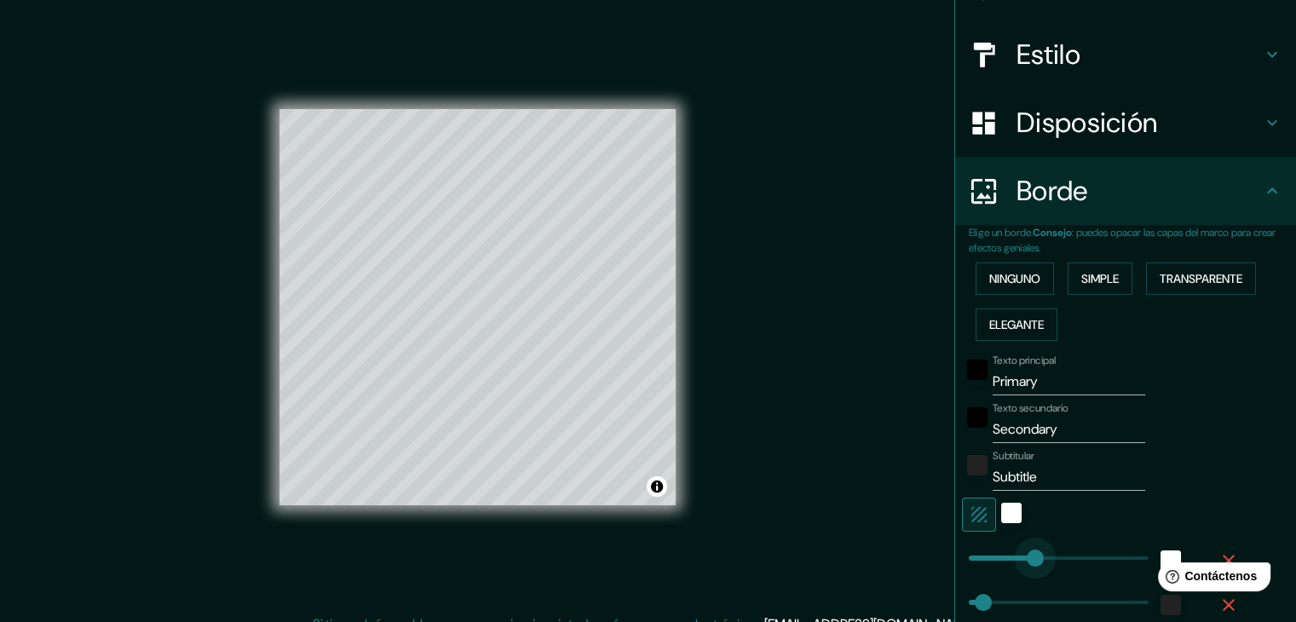
type input "164"
drag, startPoint x: 1073, startPoint y: 544, endPoint x: 1015, endPoint y: 546, distance: 57.9
type input "37"
type input "19"
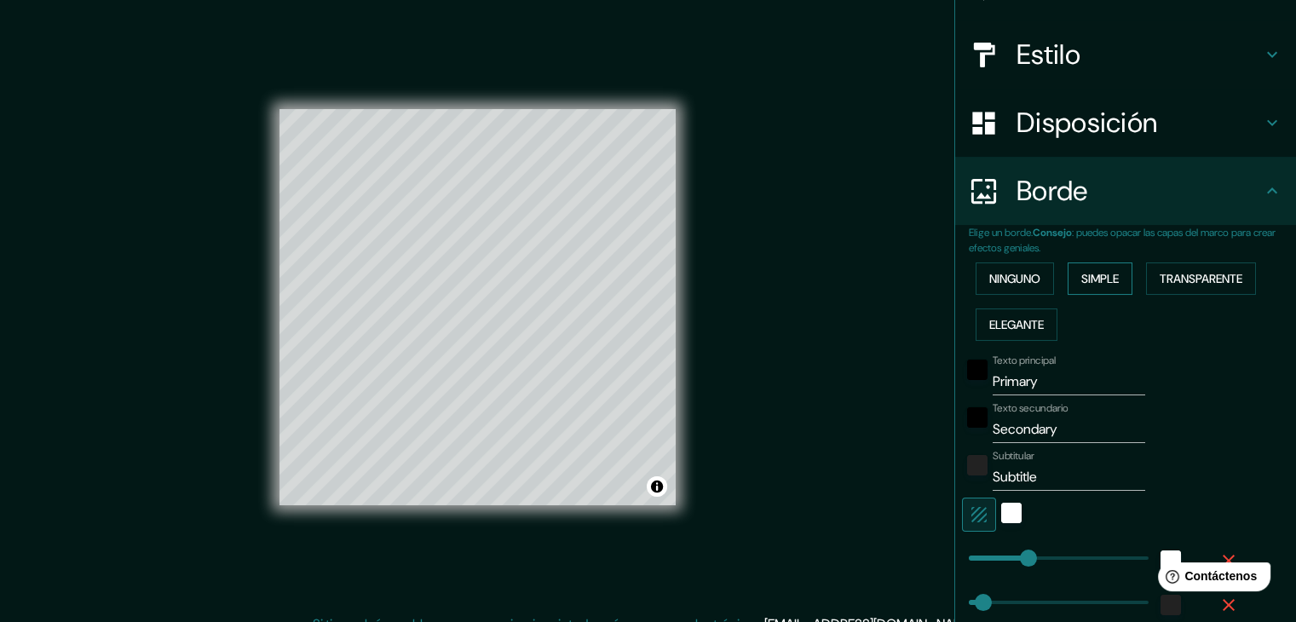
click at [1090, 279] on font "Simple" at bounding box center [1099, 278] width 37 height 15
click at [1025, 273] on font "Ninguno" at bounding box center [1014, 278] width 51 height 15
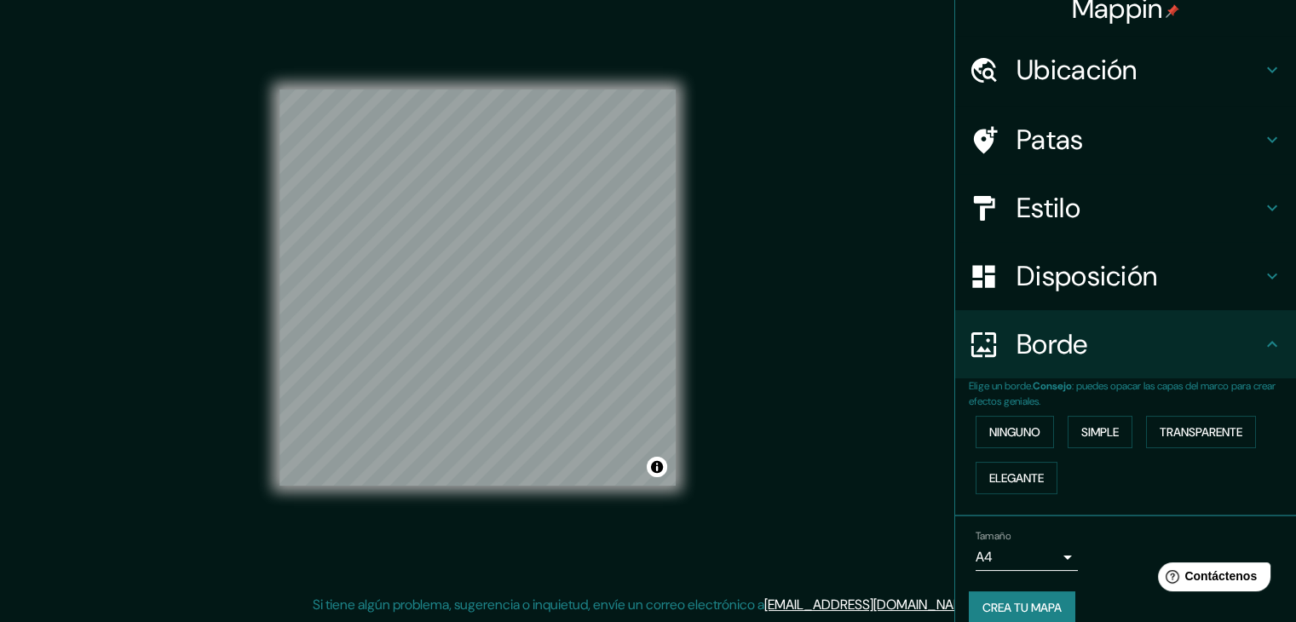
scroll to position [0, 0]
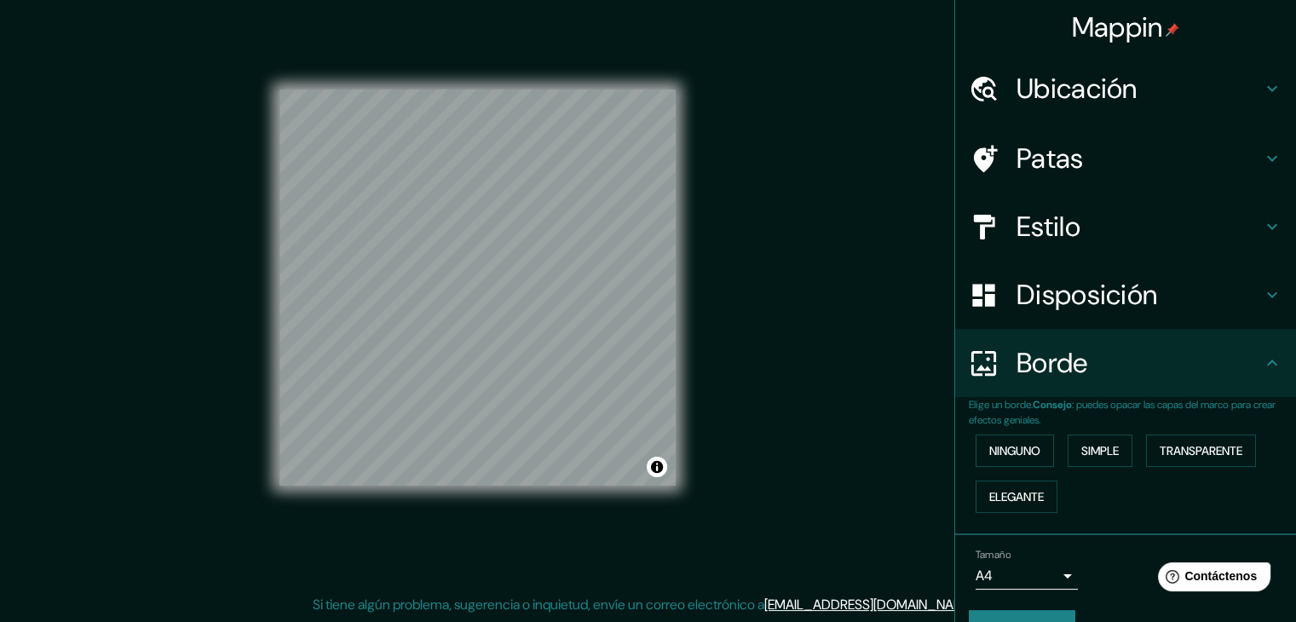
click at [1172, 89] on h4 "Ubicación" at bounding box center [1138, 89] width 245 height 34
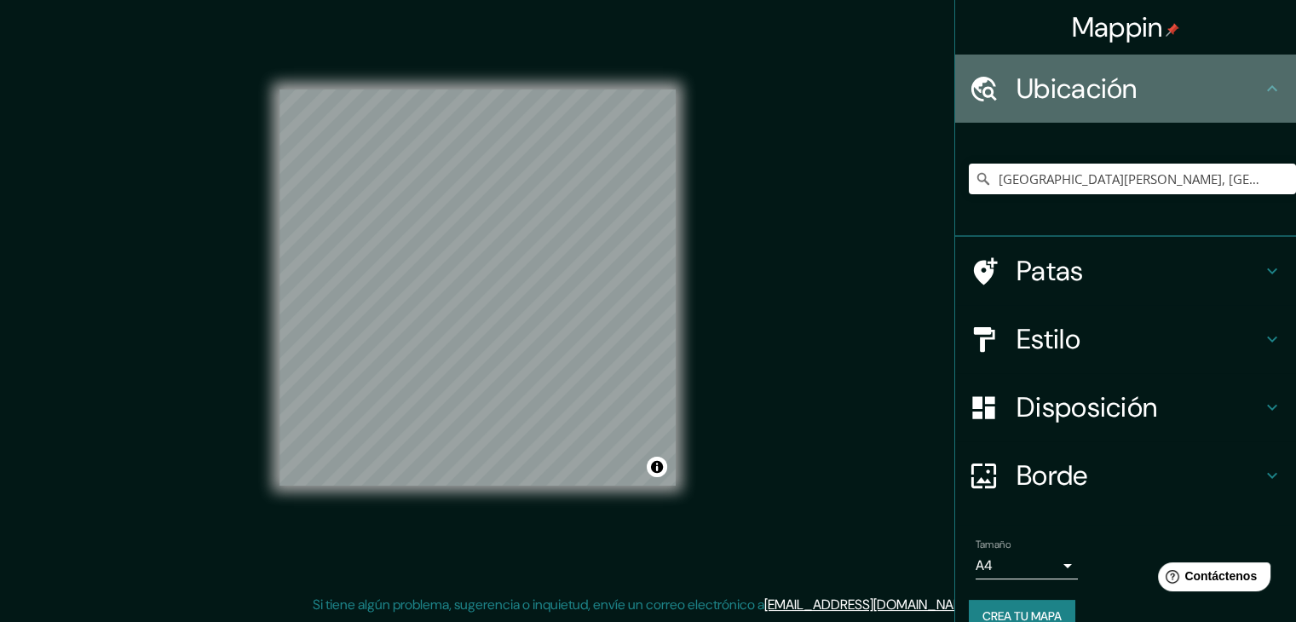
click at [1172, 89] on h4 "Ubicación" at bounding box center [1138, 89] width 245 height 34
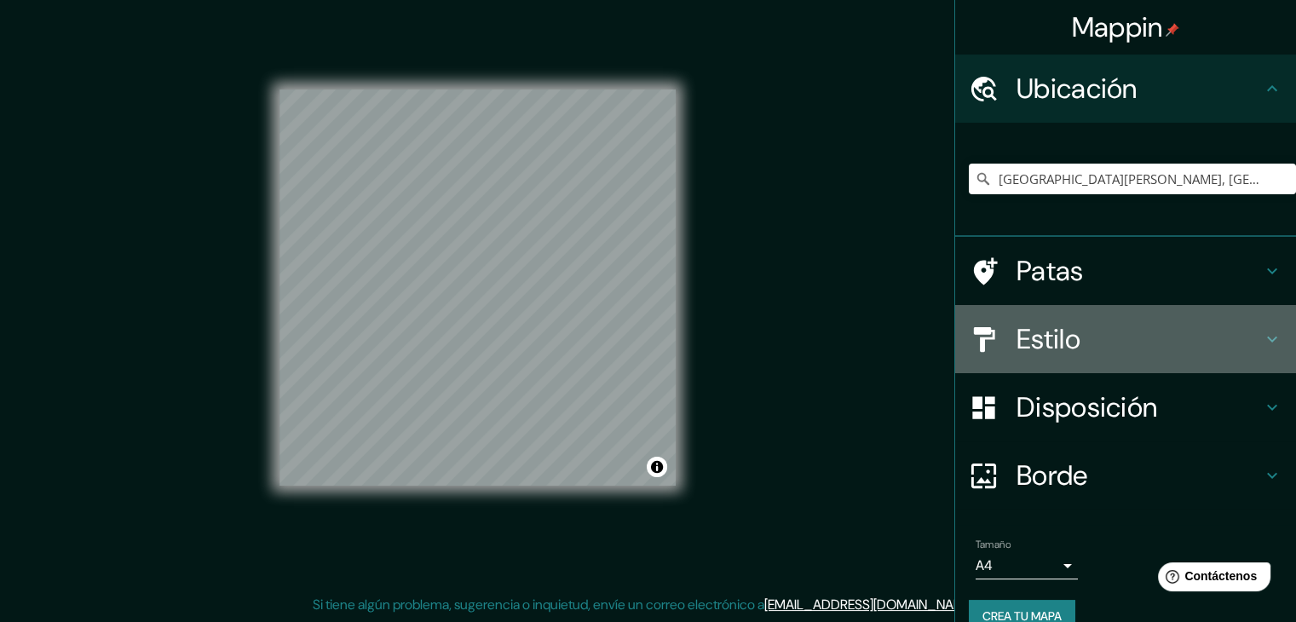
click at [1066, 348] on font "Estilo" at bounding box center [1048, 339] width 64 height 36
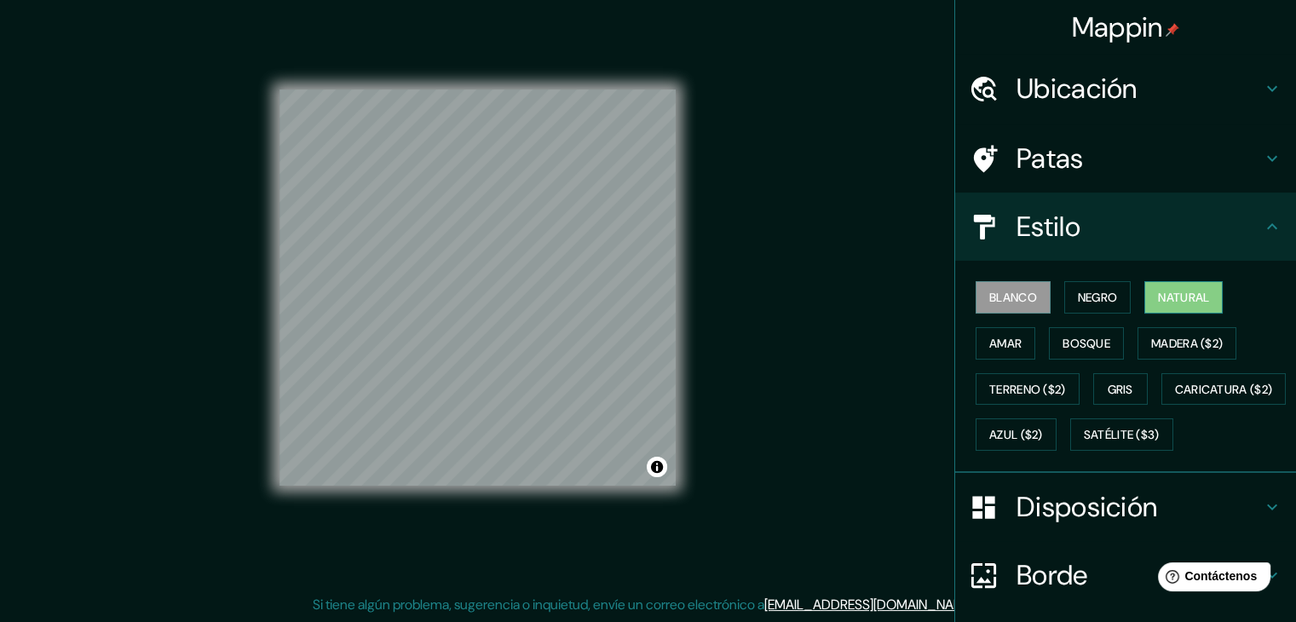
click at [1158, 303] on font "Natural" at bounding box center [1183, 297] width 51 height 15
click at [1106, 299] on font "Negro" at bounding box center [1097, 297] width 40 height 15
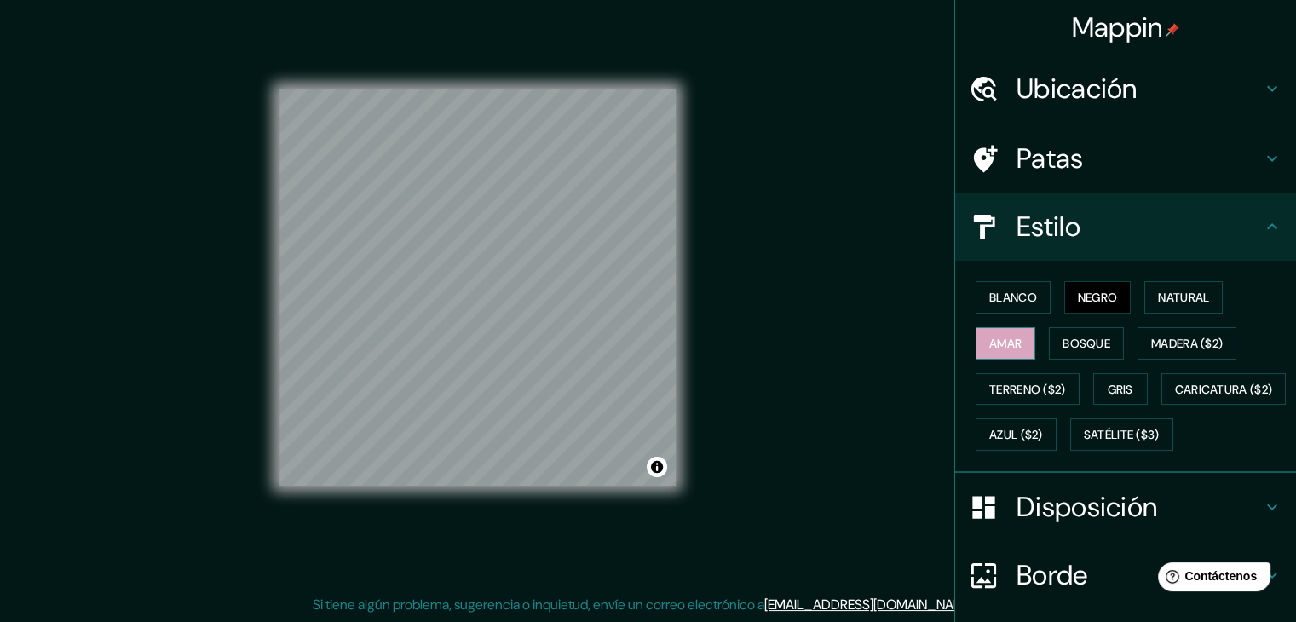
click at [991, 341] on font "Amar" at bounding box center [1005, 343] width 32 height 15
click at [999, 287] on font "Blanco" at bounding box center [1013, 297] width 48 height 22
